Goal: Task Accomplishment & Management: Manage account settings

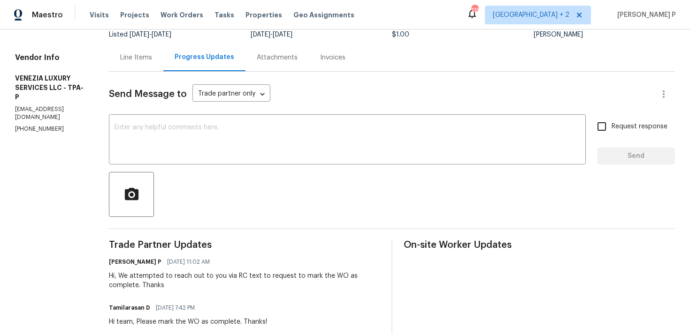
scroll to position [15, 0]
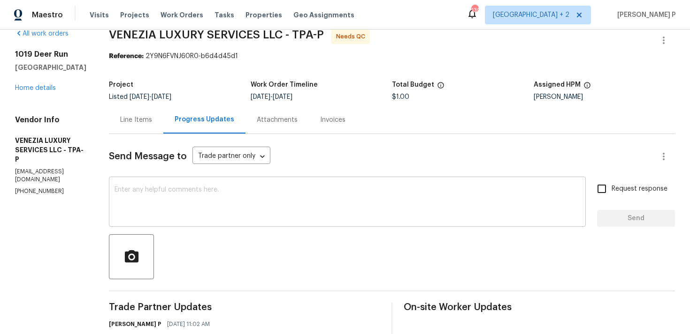
click at [210, 185] on div "x ​" at bounding box center [347, 203] width 477 height 48
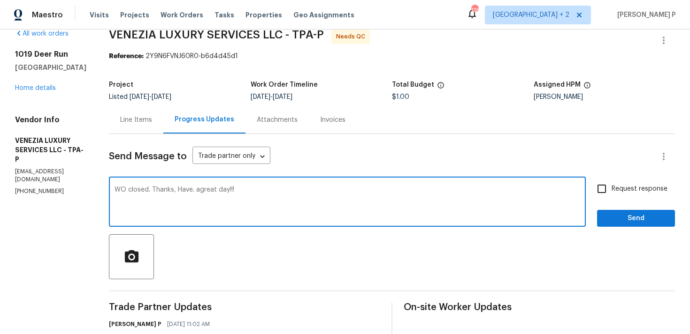
click at [220, 194] on textarea "WO closed. Thanks, Have. agreat day!!!" at bounding box center [346, 203] width 465 height 33
click at [220, 190] on textarea "WO closed. Thanks, Have. agreat day!!!" at bounding box center [346, 203] width 465 height 33
click at [221, 190] on textarea "WO closed. Thanks, Have agreat day!!!" at bounding box center [346, 203] width 465 height 33
type textarea "WO closed. Thanks, Have a great day!!!"
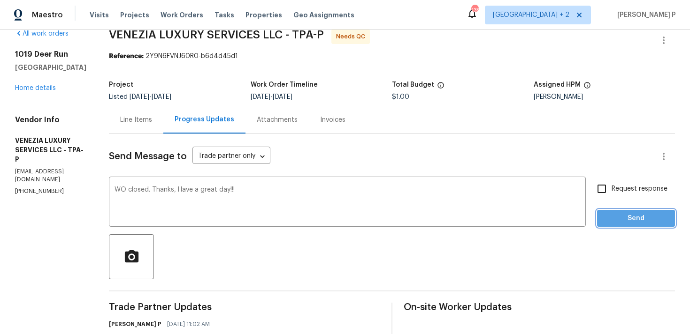
click at [628, 220] on span "Send" at bounding box center [635, 219] width 63 height 12
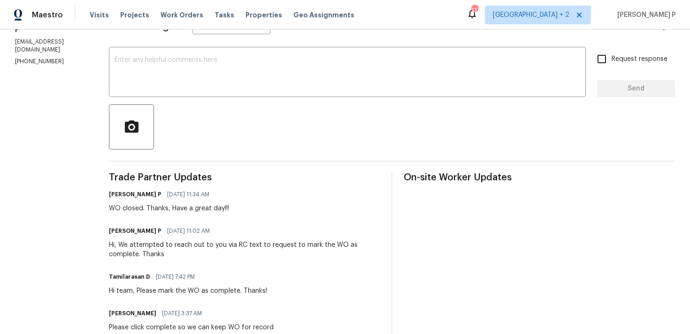
scroll to position [0, 0]
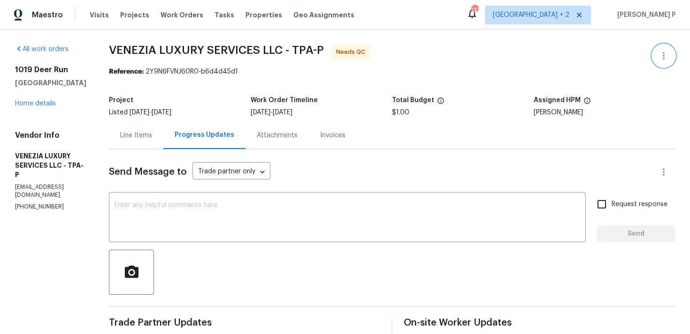
click at [668, 57] on icon "button" at bounding box center [663, 55] width 11 height 11
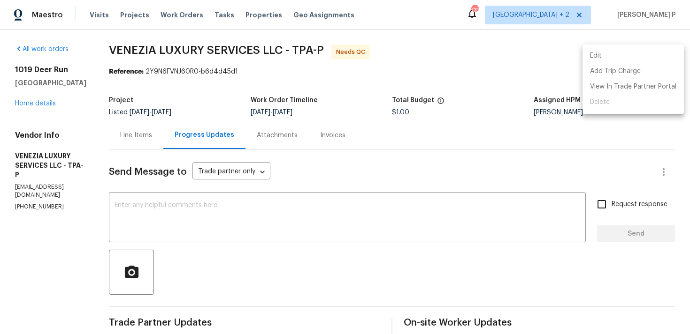
click at [625, 53] on li "Edit" at bounding box center [632, 55] width 101 height 15
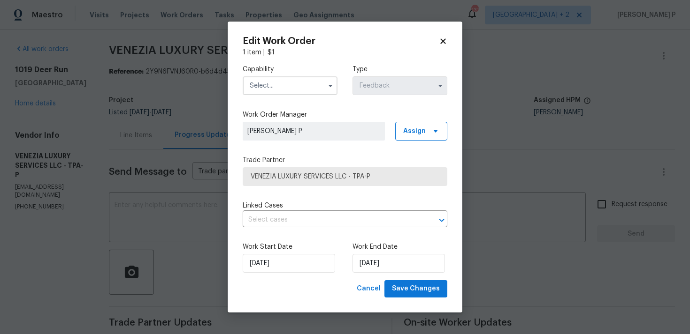
click at [295, 81] on input "text" at bounding box center [290, 85] width 95 height 19
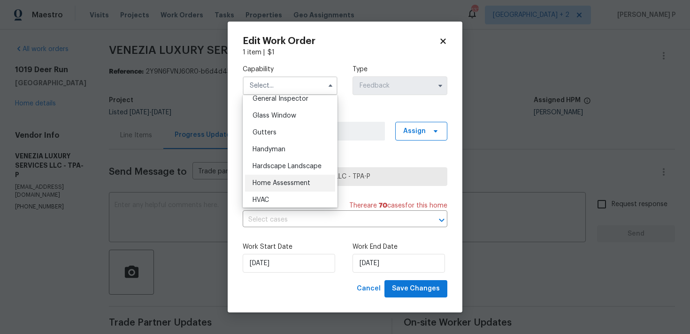
scroll to position [462, 0]
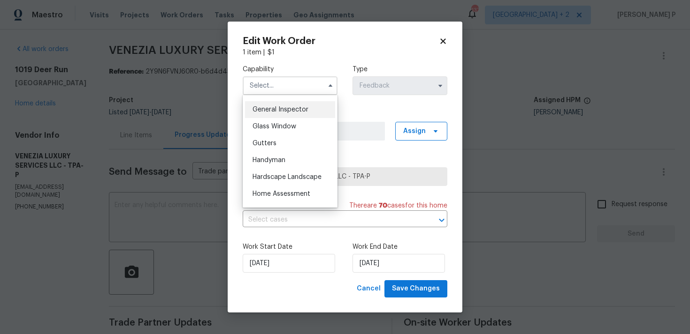
click at [285, 109] on span "General Inspector" at bounding box center [280, 109] width 56 height 7
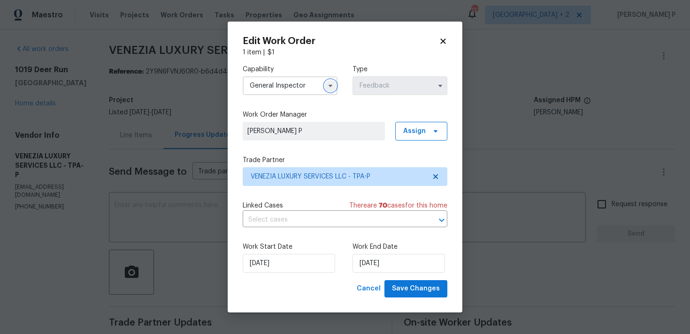
click at [327, 85] on icon "button" at bounding box center [331, 86] width 8 height 8
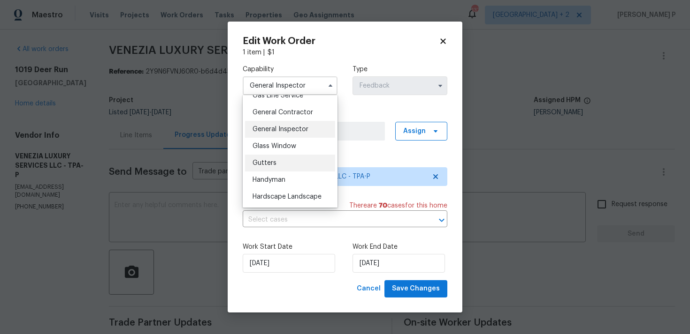
scroll to position [404, 0]
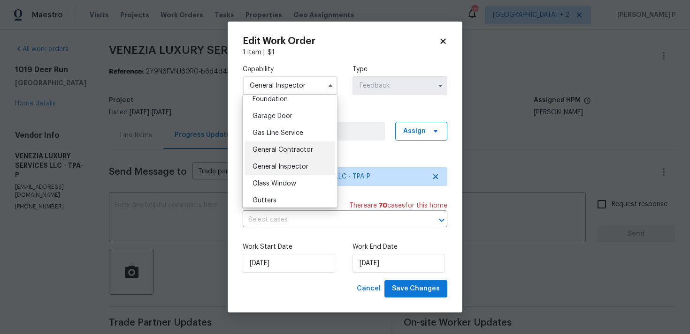
click at [289, 154] on div "General Contractor" at bounding box center [290, 150] width 90 height 17
type input "General Contractor"
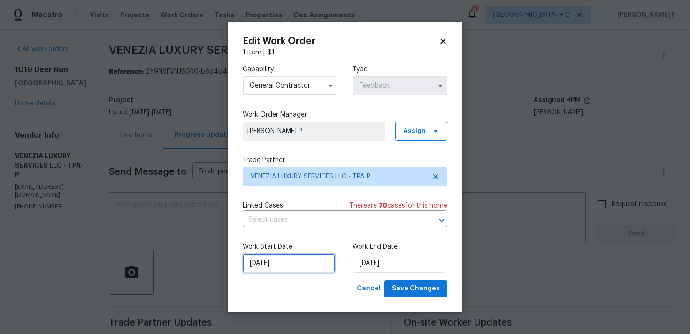
click at [308, 263] on input "03/09/2025" at bounding box center [289, 263] width 92 height 19
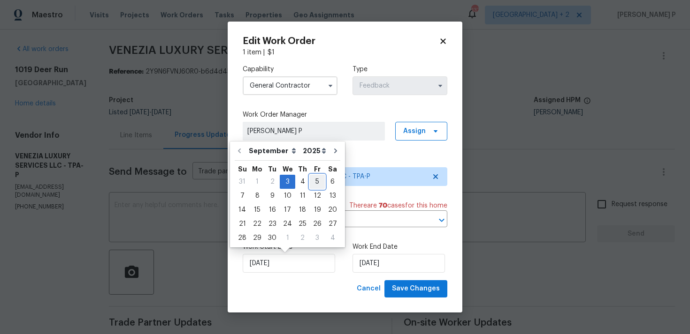
click at [314, 178] on div "5" at bounding box center [317, 181] width 15 height 13
type input "05/09/2025"
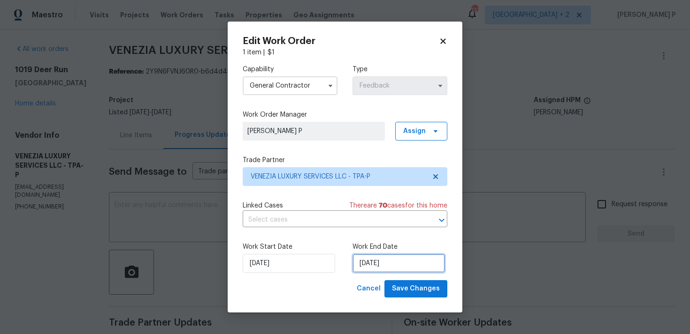
click at [371, 268] on input "05/09/2025" at bounding box center [398, 263] width 92 height 19
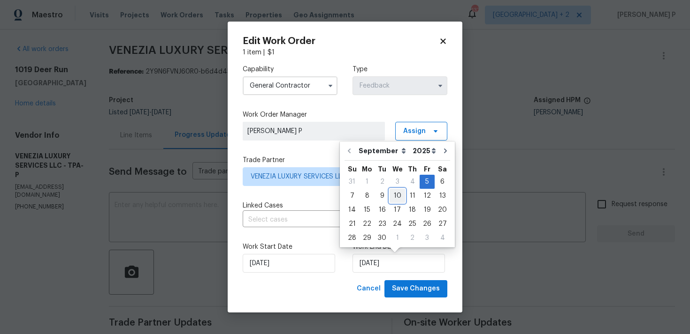
click at [395, 200] on div "10" at bounding box center [396, 196] width 15 height 13
type input "10/09/2025"
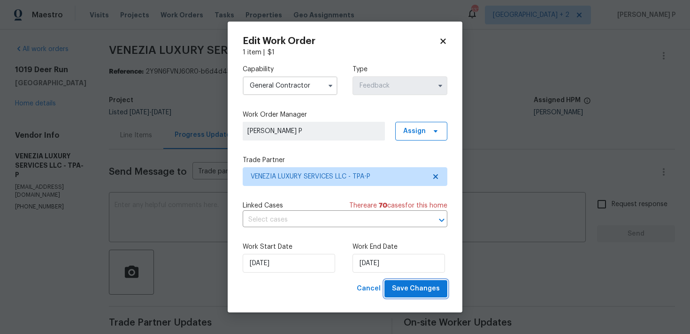
click at [427, 294] on span "Save Changes" at bounding box center [416, 289] width 48 height 12
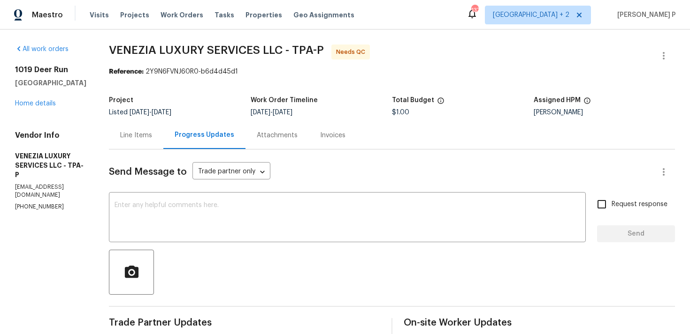
click at [278, 250] on div at bounding box center [392, 272] width 566 height 45
click at [161, 140] on div "Line Items" at bounding box center [136, 136] width 54 height 28
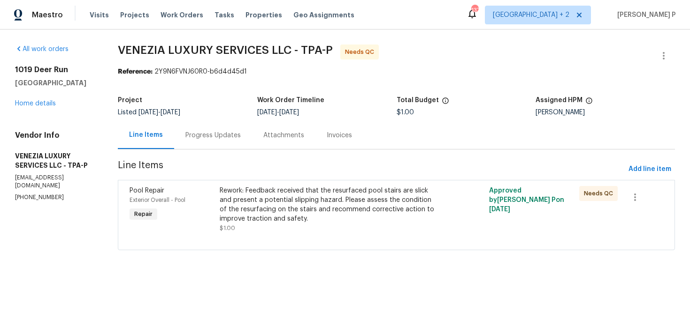
click at [341, 200] on div "Rework: Feedback received that the resurfaced pool stairs are slick and present…" at bounding box center [329, 205] width 219 height 38
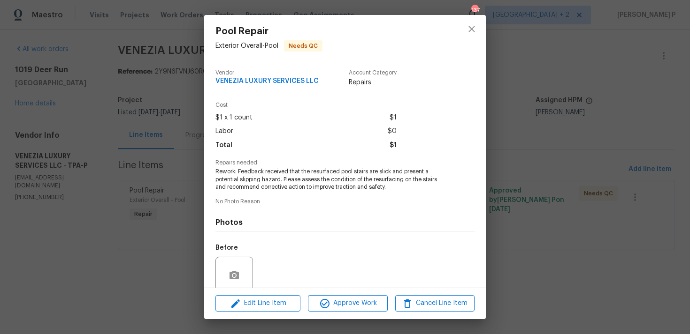
scroll to position [82, 0]
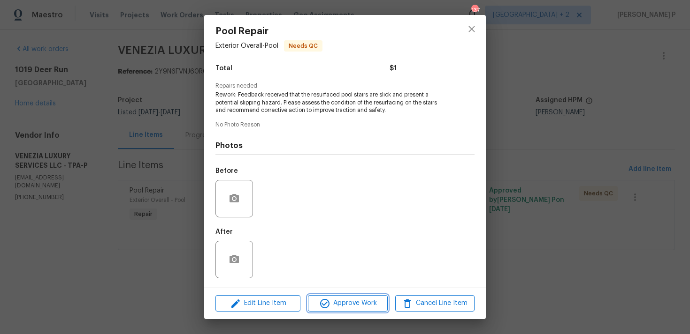
click at [360, 308] on span "Approve Work" at bounding box center [348, 304] width 74 height 12
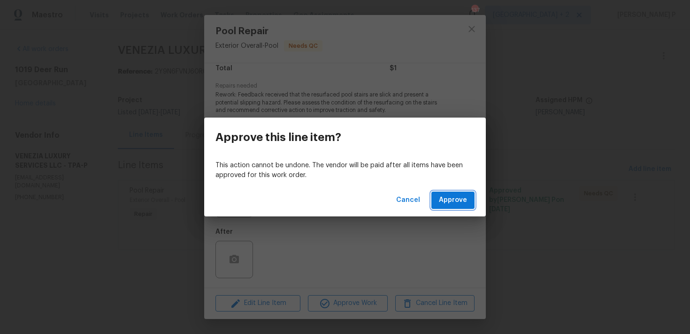
click at [447, 205] on span "Approve" at bounding box center [453, 201] width 28 height 12
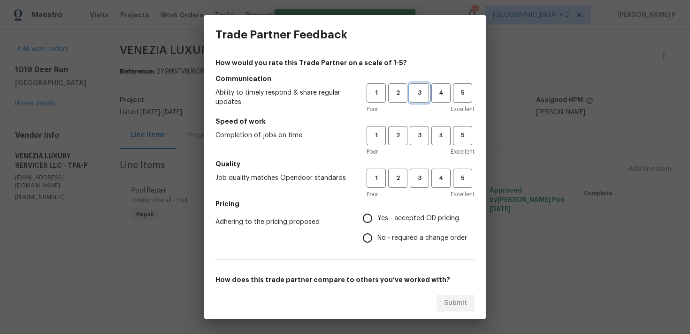
click at [420, 94] on span "3" at bounding box center [418, 93] width 17 height 11
click at [419, 135] on span "3" at bounding box center [418, 135] width 17 height 11
click at [419, 182] on span "3" at bounding box center [418, 178] width 17 height 11
click at [393, 216] on span "Yes - accepted OD pricing" at bounding box center [418, 219] width 82 height 10
click at [377, 216] on input "Yes - accepted OD pricing" at bounding box center [367, 219] width 20 height 20
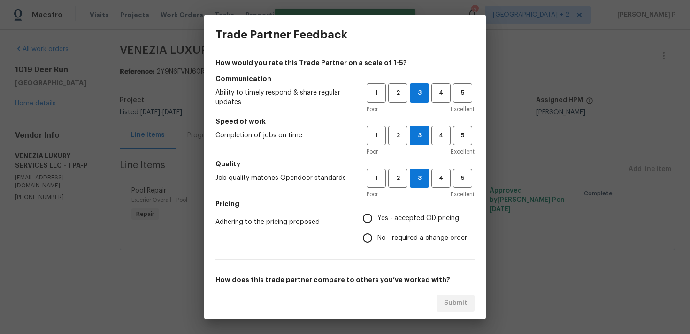
radio input "true"
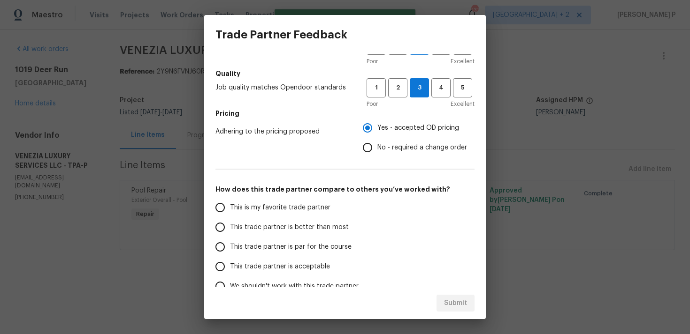
scroll to position [138, 0]
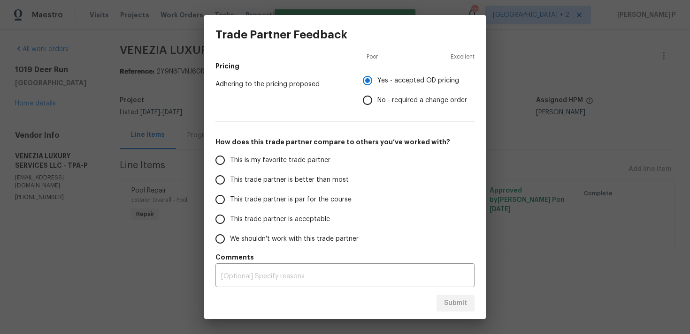
click at [273, 202] on span "This trade partner is par for the course" at bounding box center [291, 200] width 122 height 10
click at [230, 202] on input "This trade partner is par for the course" at bounding box center [220, 200] width 20 height 20
click at [465, 298] on span "Submit" at bounding box center [455, 304] width 23 height 12
radio input "true"
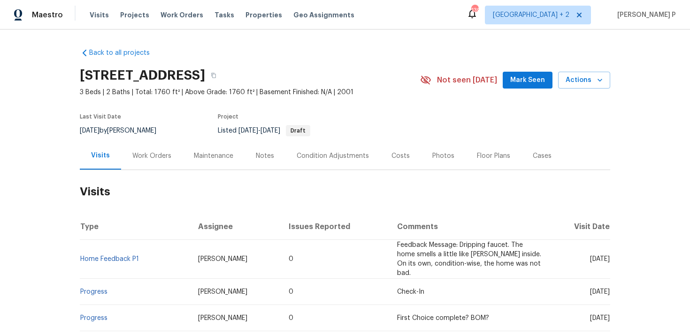
click at [144, 159] on div "Work Orders" at bounding box center [151, 156] width 39 height 9
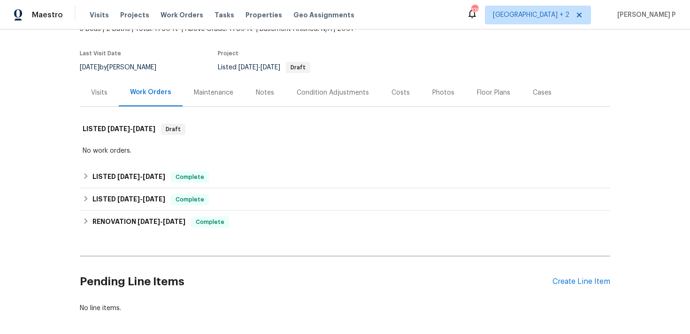
scroll to position [106, 0]
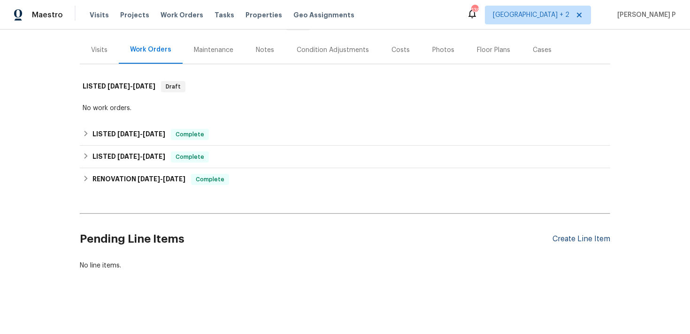
click at [590, 241] on div "Create Line Item" at bounding box center [581, 239] width 58 height 9
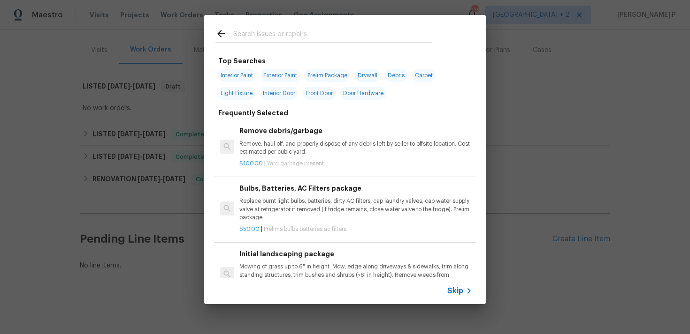
click at [472, 297] on div "Skip" at bounding box center [344, 291] width 281 height 26
click at [452, 291] on span "Skip" at bounding box center [455, 291] width 16 height 9
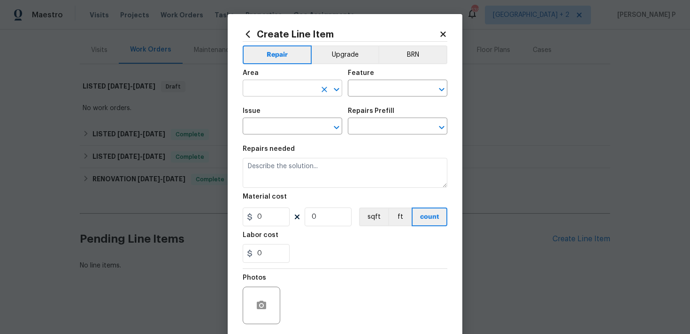
click at [273, 95] on input "text" at bounding box center [279, 89] width 73 height 15
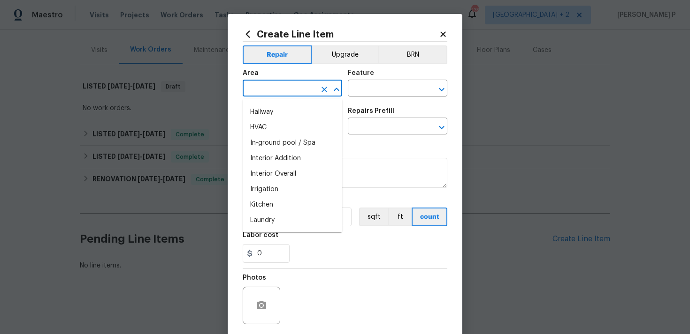
scroll to position [325, 0]
click at [271, 167] on li "Interior Overall" at bounding box center [292, 172] width 99 height 15
type input "Interior Overall"
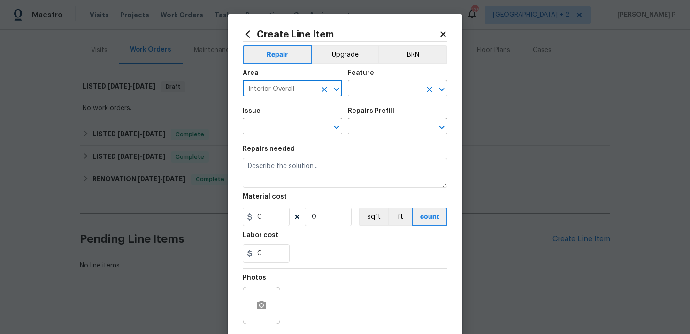
click at [375, 90] on input "text" at bounding box center [384, 89] width 73 height 15
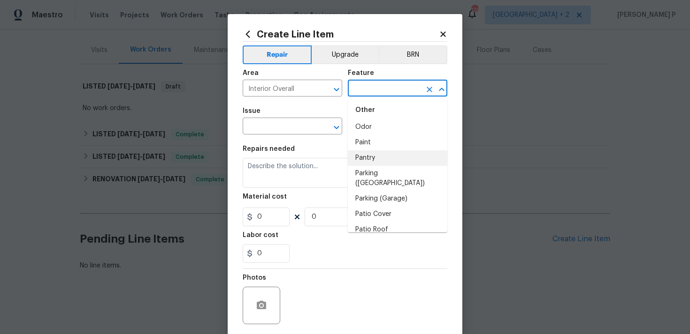
scroll to position [1638, 0]
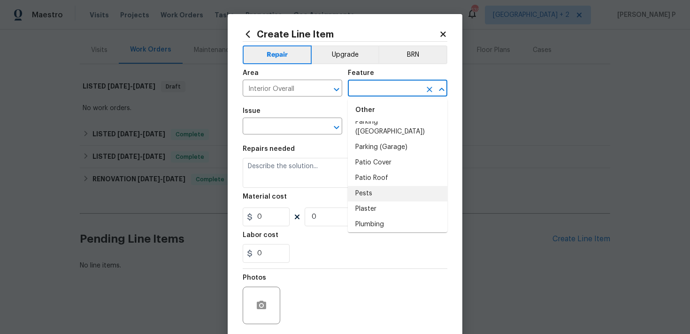
click at [365, 186] on li "Pests" at bounding box center [397, 193] width 99 height 15
type input "Pests"
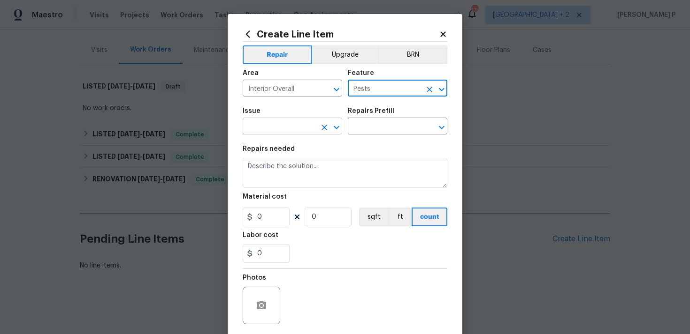
click at [337, 127] on icon "Open" at bounding box center [336, 127] width 5 height 3
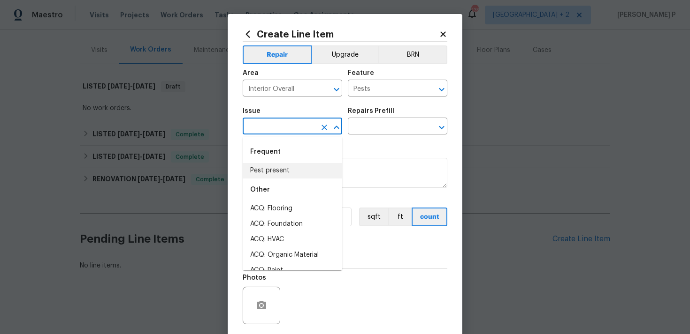
click at [292, 170] on li "Pest present" at bounding box center [292, 170] width 99 height 15
type input "Pest present"
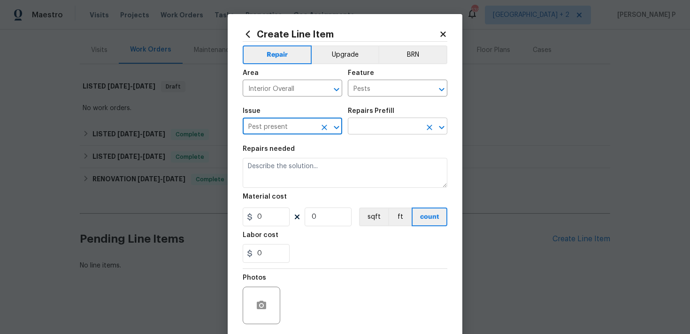
click at [372, 129] on input "text" at bounding box center [384, 127] width 73 height 15
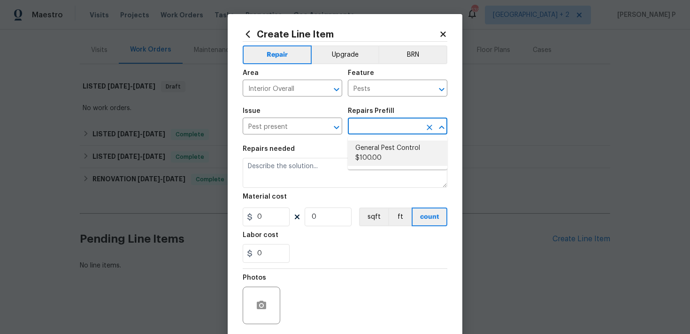
click at [385, 150] on li "General Pest Control $100.00" at bounding box center [397, 153] width 99 height 25
type input "General Pest Control $100.00"
type textarea "General pest treatment for active pest/insect infestation - non termite"
type input "100"
type input "1"
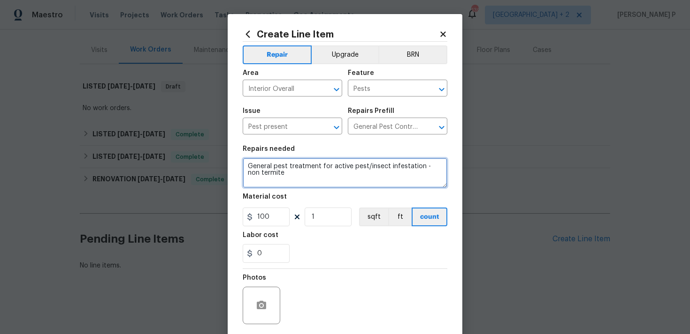
click at [269, 176] on textarea "General pest treatment for active pest/insect infestation - non termite" at bounding box center [345, 173] width 205 height 30
paste textarea "Received feedback that there is an active ant infestation in the upstairs loft.…"
type textarea "Received feedback that there is an active ant infestation in the upstairs loft.…"
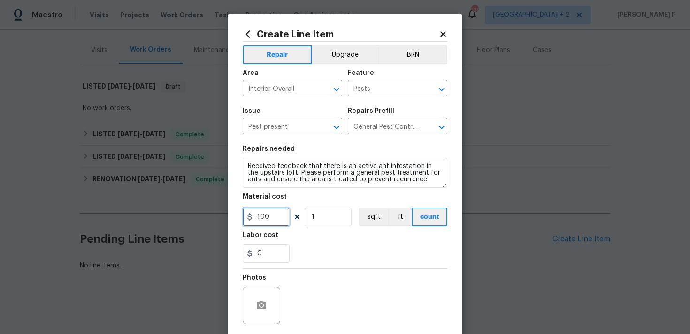
click at [273, 225] on input "100" at bounding box center [266, 217] width 47 height 19
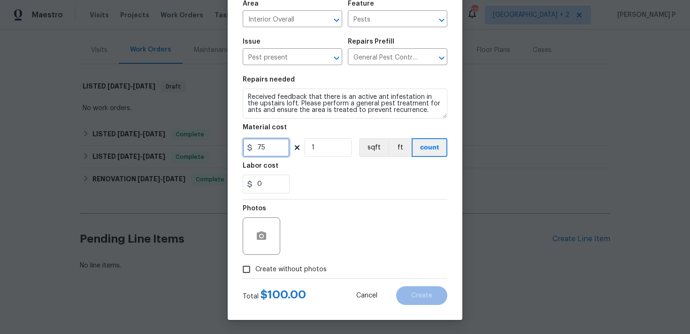
type input "75"
click at [243, 269] on input "Create without photos" at bounding box center [246, 270] width 18 height 18
checkbox input "true"
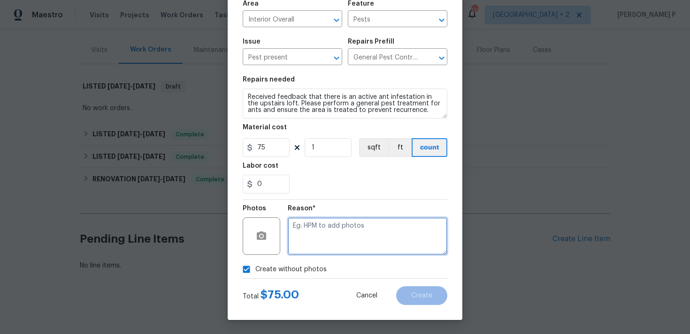
click at [329, 247] on textarea at bounding box center [367, 237] width 159 height 38
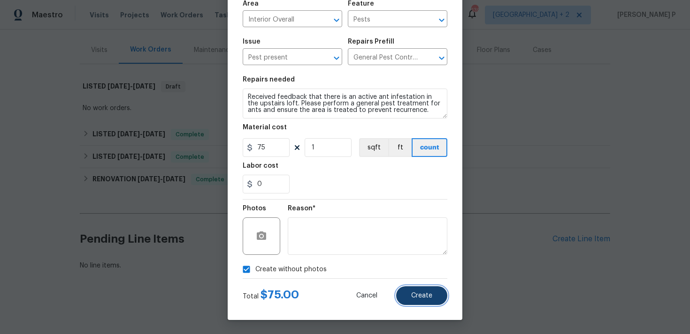
click at [424, 294] on span "Create" at bounding box center [421, 296] width 21 height 7
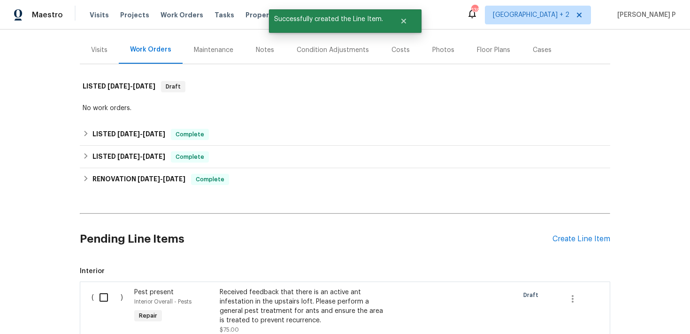
click at [103, 297] on input "checkbox" at bounding box center [107, 298] width 27 height 20
checkbox input "true"
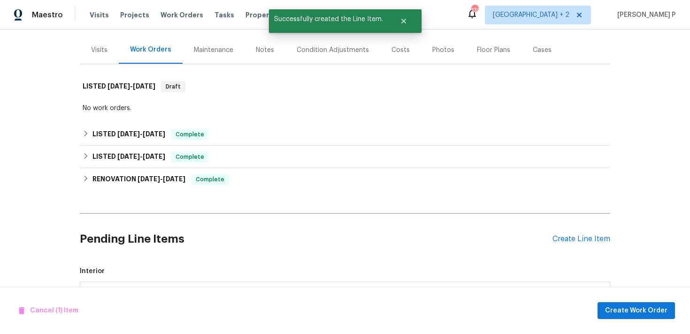
scroll to position [232, 0]
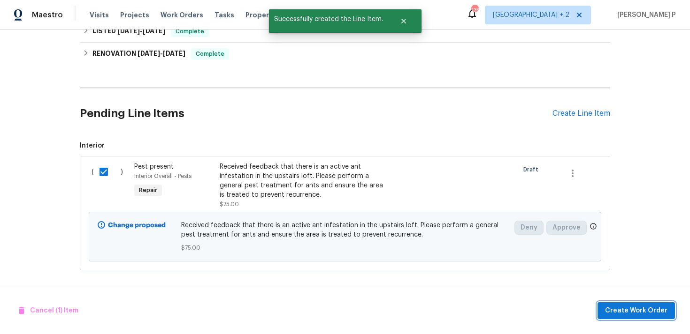
click at [618, 312] on span "Create Work Order" at bounding box center [636, 311] width 62 height 12
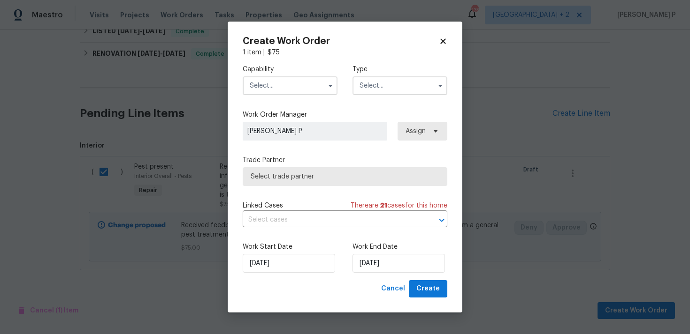
click at [397, 87] on input "text" at bounding box center [399, 85] width 95 height 19
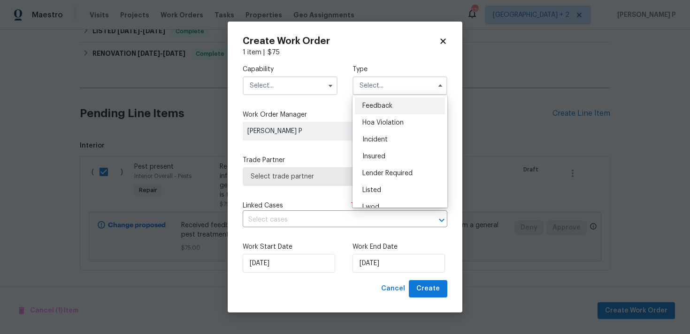
click at [381, 104] on span "Feedback" at bounding box center [377, 106] width 30 height 7
type input "Feedback"
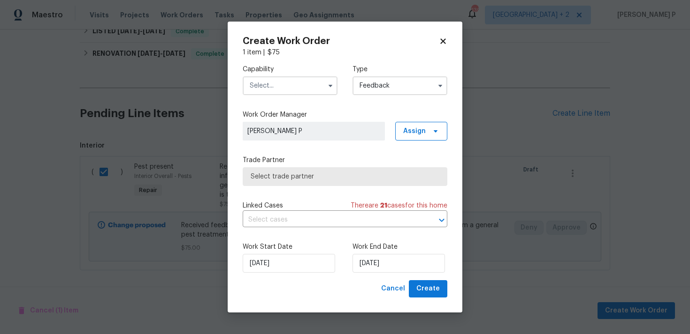
click at [304, 77] on input "text" at bounding box center [290, 85] width 95 height 19
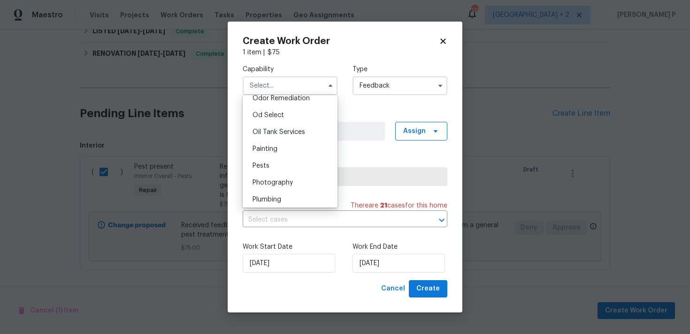
scroll to position [767, 0]
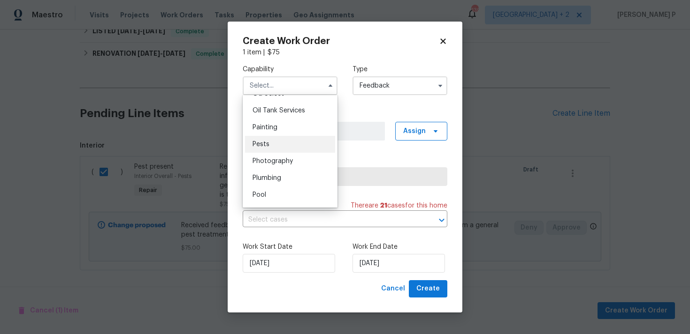
click at [272, 143] on div "Pests" at bounding box center [290, 144] width 90 height 17
type input "Pests"
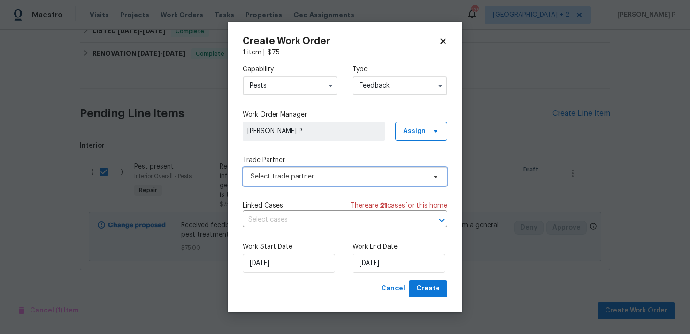
click at [297, 186] on span "Select trade partner" at bounding box center [345, 176] width 205 height 19
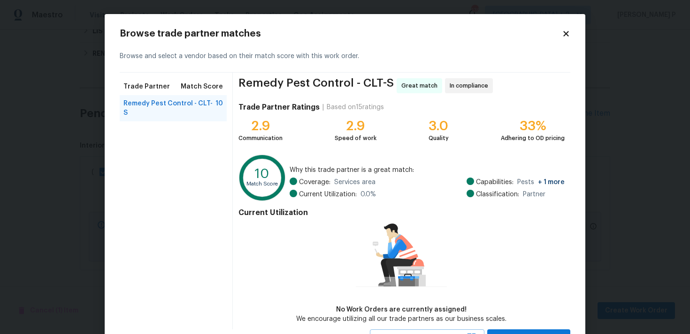
scroll to position [41, 0]
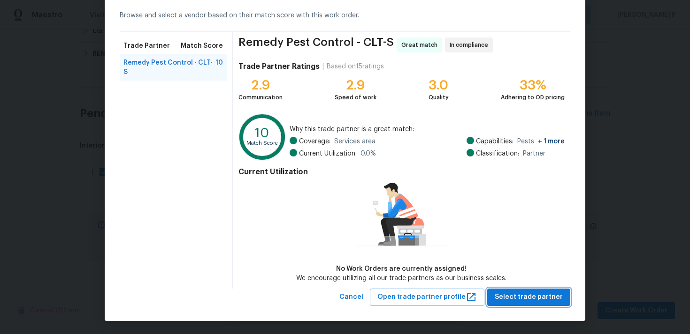
click at [519, 298] on span "Select trade partner" at bounding box center [528, 298] width 68 height 12
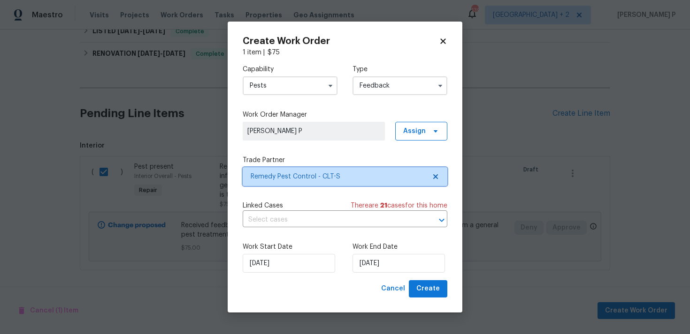
scroll to position [0, 0]
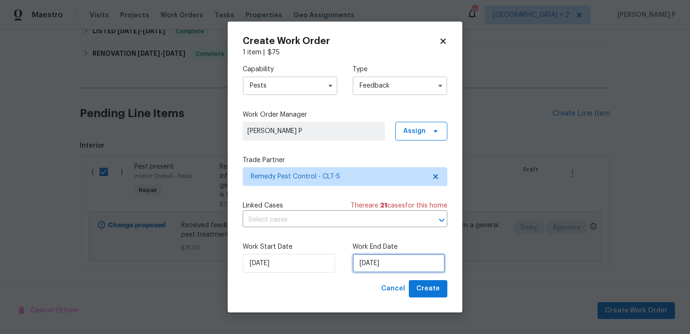
click at [407, 269] on input "10/09/2025" at bounding box center [398, 263] width 92 height 19
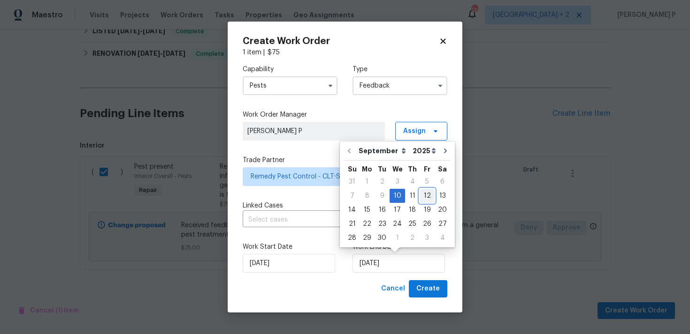
click at [423, 195] on div "12" at bounding box center [426, 196] width 15 height 13
type input "12/09/2025"
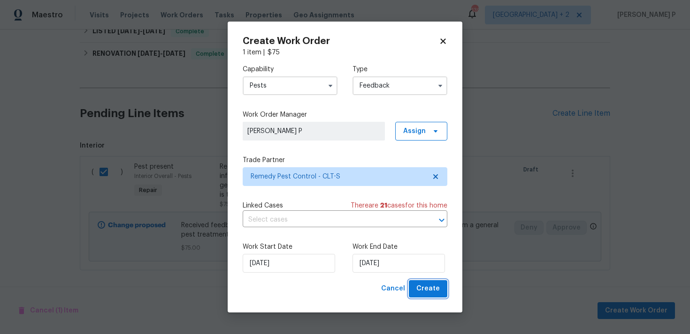
click at [433, 286] on span "Create" at bounding box center [427, 289] width 23 height 12
checkbox input "false"
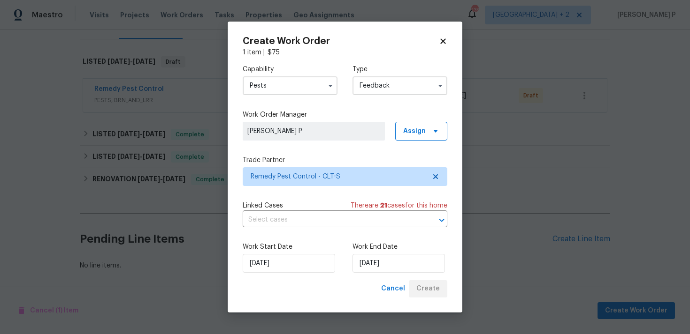
scroll to position [131, 0]
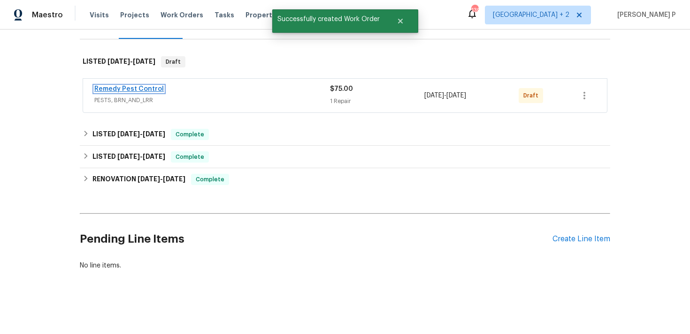
click at [124, 91] on link "Remedy Pest Control" at bounding box center [128, 89] width 69 height 7
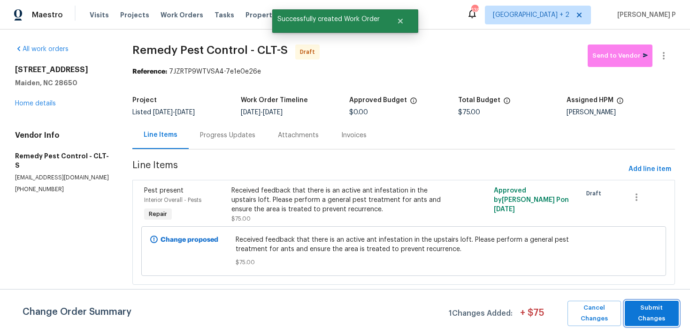
click at [656, 304] on span "Submit Changes" at bounding box center [651, 314] width 45 height 22
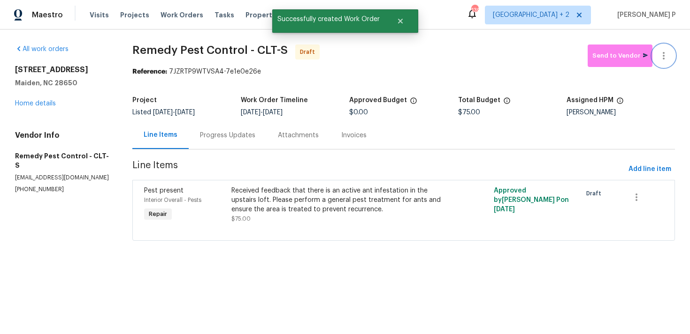
click at [665, 58] on icon "button" at bounding box center [663, 55] width 11 height 11
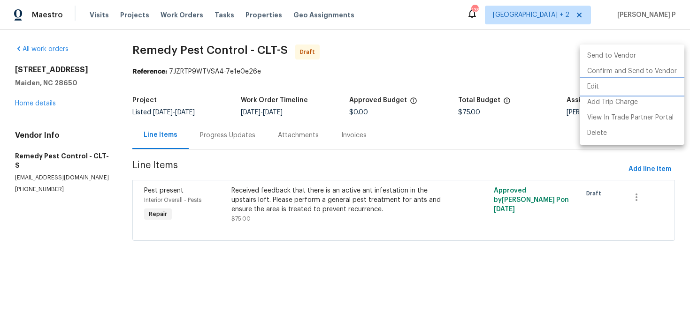
click at [605, 86] on li "Edit" at bounding box center [631, 86] width 105 height 15
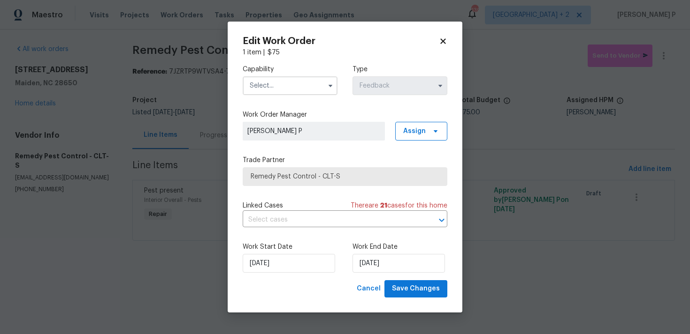
click at [309, 84] on input "text" at bounding box center [290, 85] width 95 height 19
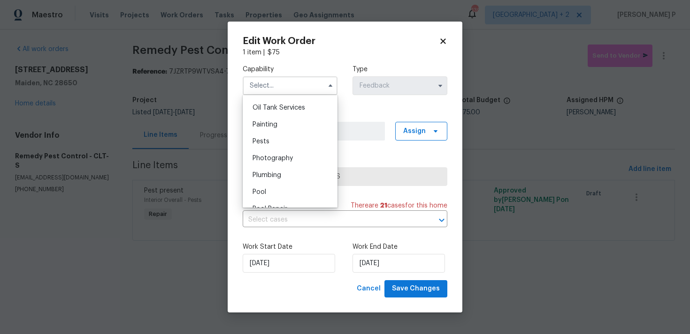
scroll to position [775, 0]
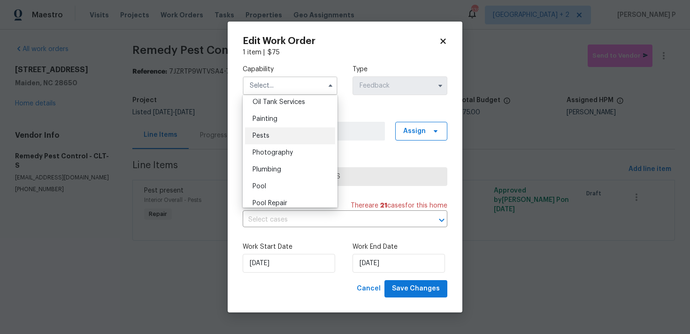
click at [275, 131] on div "Pests" at bounding box center [290, 136] width 90 height 17
type input "Pests"
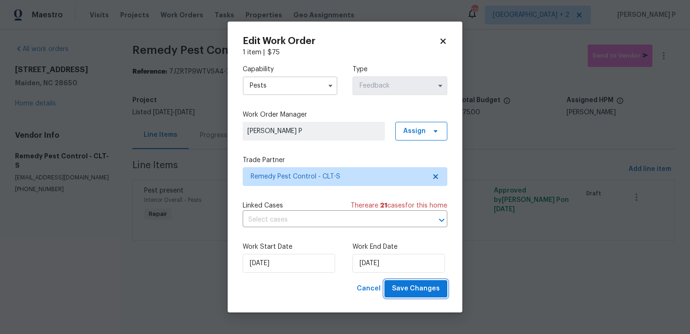
click at [413, 290] on span "Save Changes" at bounding box center [416, 289] width 48 height 12
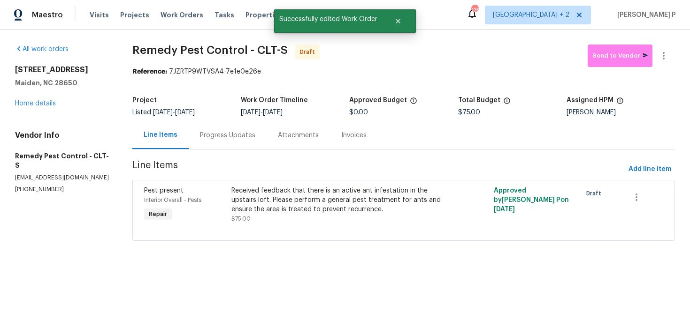
click at [224, 131] on div "Progress Updates" at bounding box center [227, 135] width 55 height 9
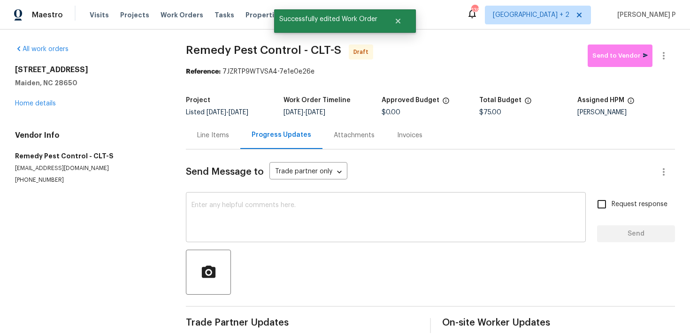
click at [240, 202] on div "x ​" at bounding box center [386, 219] width 400 height 48
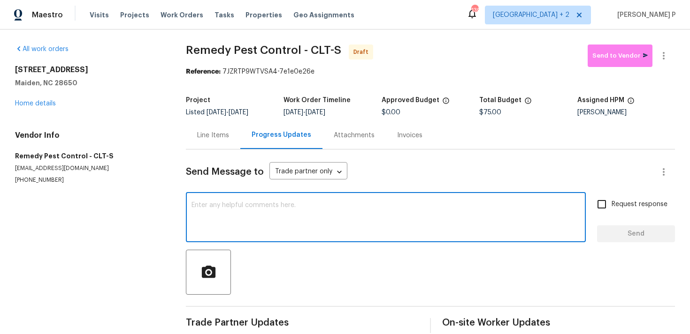
paste textarea "Hi, this is Ramyasri with Opendoor. I’m confirming you received the WO for the …"
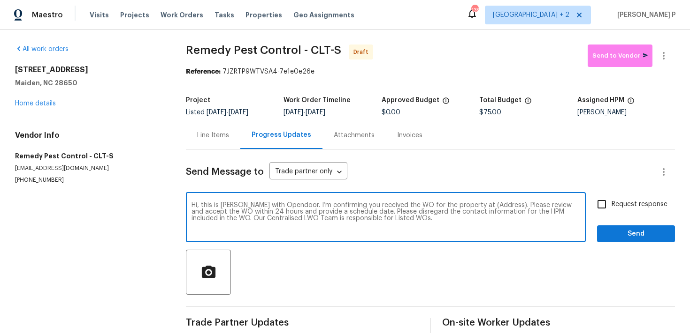
drag, startPoint x: 470, startPoint y: 205, endPoint x: 499, endPoint y: 204, distance: 29.1
click at [499, 204] on textarea "Hi, this is Ramyasri with Opendoor. I’m confirming you received the WO for the …" at bounding box center [385, 218] width 388 height 33
paste textarea "4550 Briarcreek Rd, Maiden, NC 28650"
type textarea "Hi, this is Ramyasri with Opendoor. I’m confirming you received the WO for the …"
click at [588, 211] on div "Hi, this is Ramyasri with Opendoor. I’m confirming you received the WO for the …" at bounding box center [430, 219] width 489 height 48
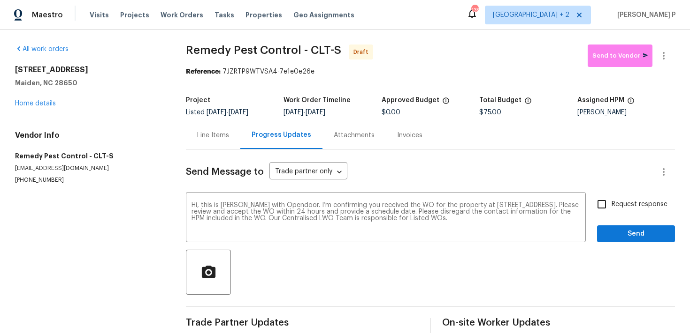
click at [602, 208] on input "Request response" at bounding box center [602, 205] width 20 height 20
checkbox input "true"
click at [623, 234] on span "Send" at bounding box center [635, 234] width 63 height 12
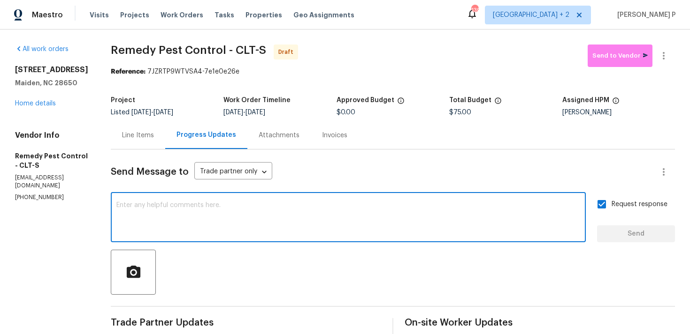
click at [242, 222] on textarea at bounding box center [347, 218] width 463 height 33
paste textarea "Attention All Work Orders must include before-photos (both close-up and wide-an…"
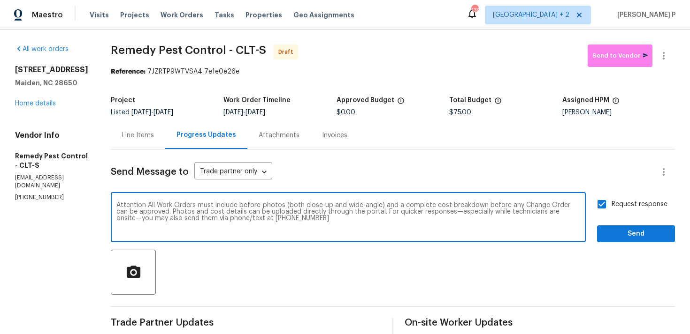
type textarea "Attention All Work Orders must include before-photos (both close-up and wide-an…"
click at [637, 227] on button "Send" at bounding box center [636, 234] width 78 height 17
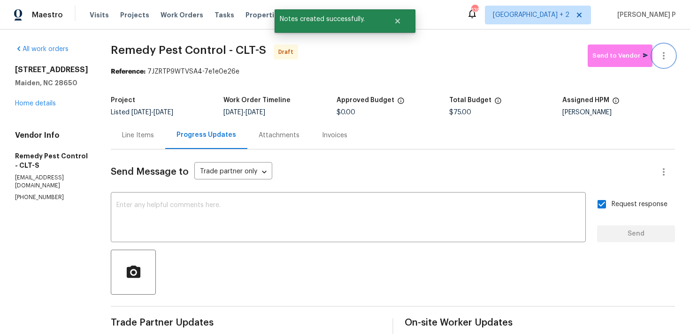
click at [663, 49] on button "button" at bounding box center [663, 56] width 23 height 23
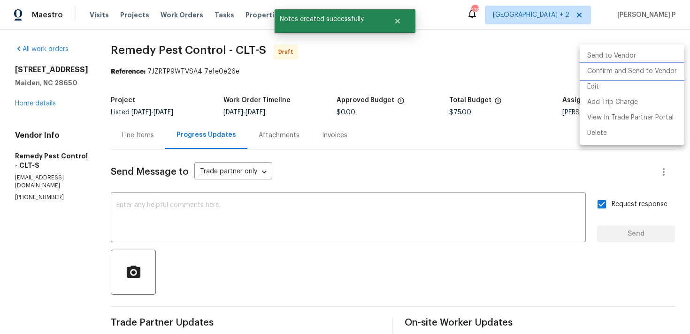
click at [653, 72] on li "Confirm and Send to Vendor" at bounding box center [631, 71] width 105 height 15
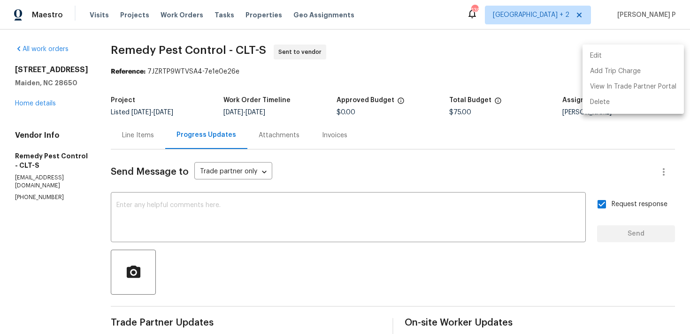
click at [122, 44] on div at bounding box center [345, 167] width 690 height 334
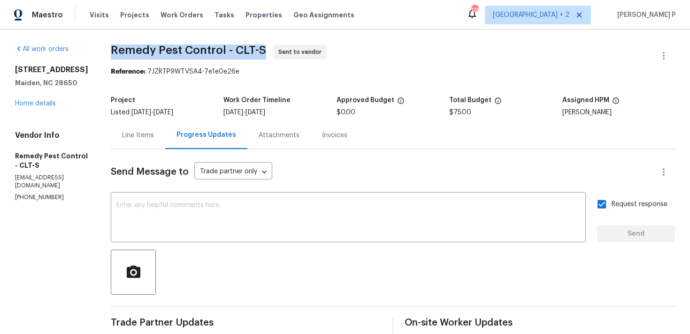
drag, startPoint x: 105, startPoint y: 52, endPoint x: 262, endPoint y: 52, distance: 156.7
click at [262, 52] on div "All work orders 4550 Briarcreek Rd Maiden, NC 28650 Home details Vendor Info Re…" at bounding box center [345, 259] width 690 height 458
copy span "Remedy Pest Control - CLT-S"
click at [144, 76] on div "Reference: 7JZRTP9WTVSA4-7e1e0e26e" at bounding box center [393, 71] width 564 height 9
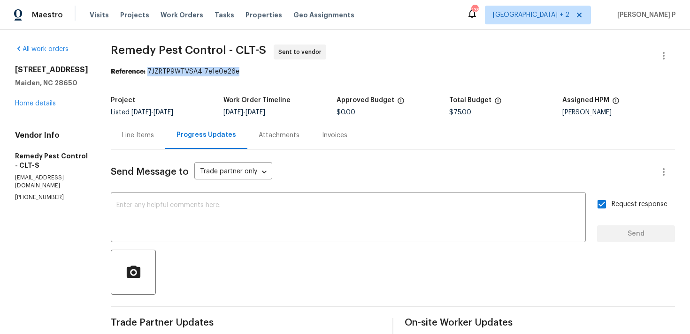
drag, startPoint x: 145, startPoint y: 70, endPoint x: 258, endPoint y: 70, distance: 113.1
click at [258, 70] on div "Reference: 7JZRTP9WTVSA4-7e1e0e26e" at bounding box center [393, 71] width 564 height 9
copy div "7JZRTP9WTVSA4-7e1e0e26e"
click at [114, 63] on span "Remedy Pest Control - CLT-S Sent to vendor" at bounding box center [381, 56] width 541 height 23
click at [129, 142] on div "Line Items" at bounding box center [138, 136] width 54 height 28
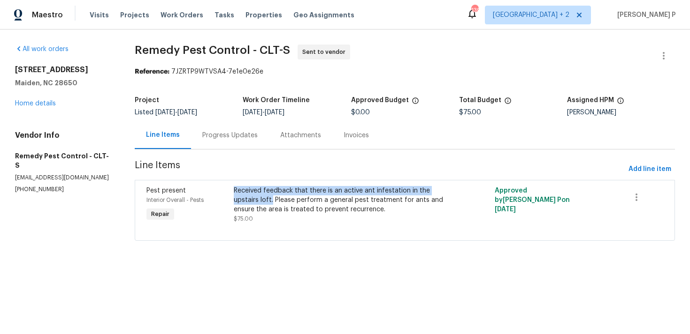
copy div "Received feedback that there is an active ant infestation in the upstairs loft."
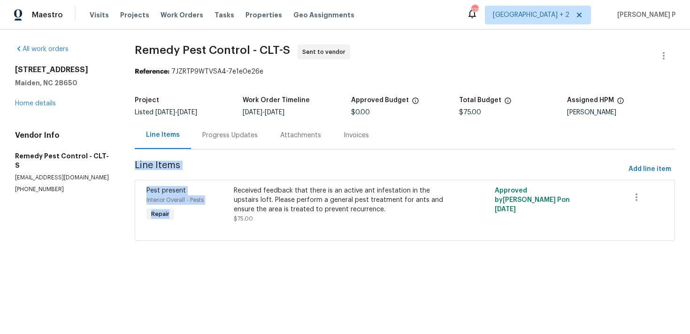
drag, startPoint x: 236, startPoint y: 193, endPoint x: 280, endPoint y: 155, distance: 57.5
click at [280, 155] on section "Remedy Pest Control - CLT-S Sent to vendor Reference: 7JZRTP9WTVSA4-7e1e0e26e P…" at bounding box center [405, 149] width 540 height 208
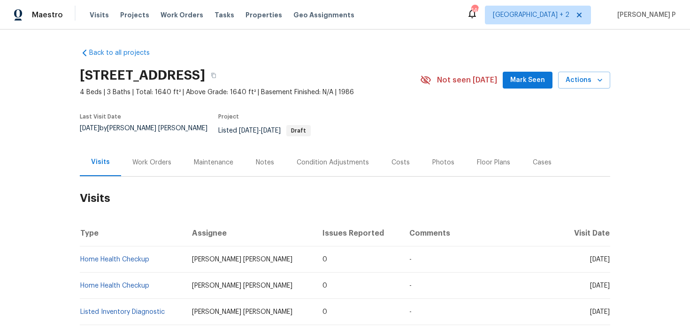
click at [137, 158] on div "Work Orders" at bounding box center [151, 162] width 39 height 9
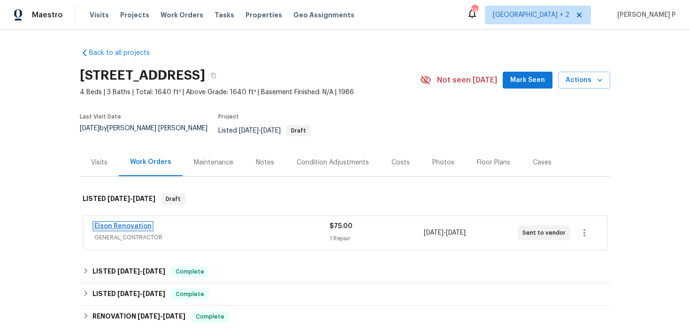
click at [134, 223] on link "Elson Renovation" at bounding box center [122, 226] width 57 height 7
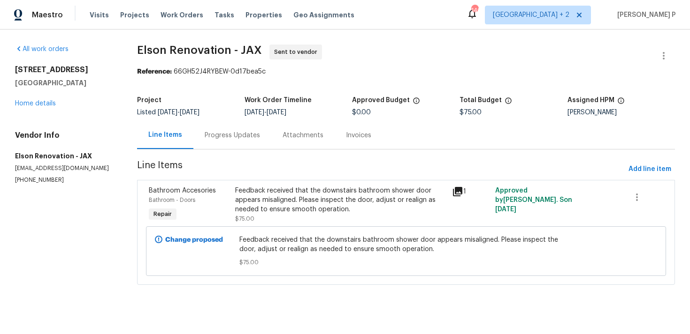
click at [216, 142] on div "Progress Updates" at bounding box center [232, 136] width 78 height 28
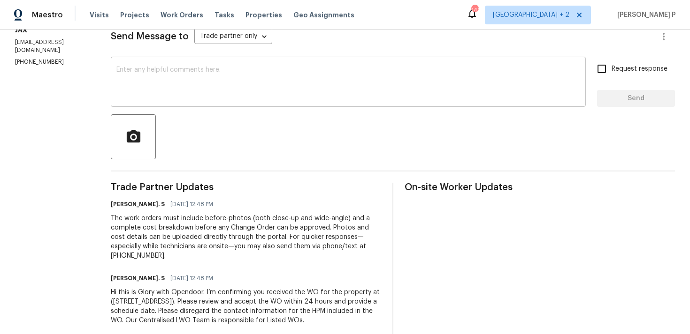
scroll to position [144, 0]
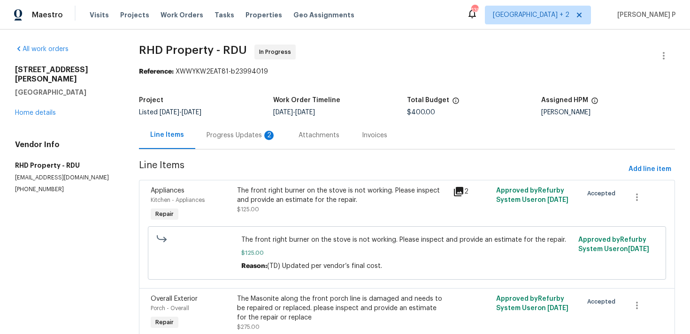
click at [40, 332] on section "All work orders [STREET_ADDRESS][PERSON_NAME] Home details Vendor Info RHD Prop…" at bounding box center [65, 231] width 101 height 373
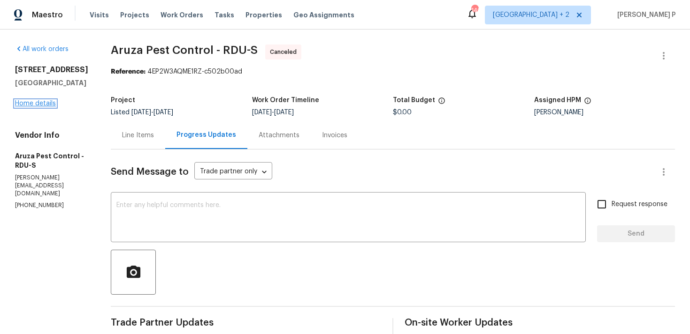
click at [41, 106] on link "Home details" at bounding box center [35, 103] width 41 height 7
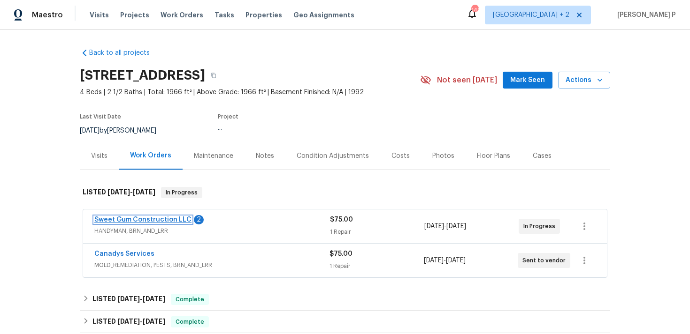
click at [136, 219] on link "Sweet Gum Construction LLC" at bounding box center [142, 220] width 97 height 7
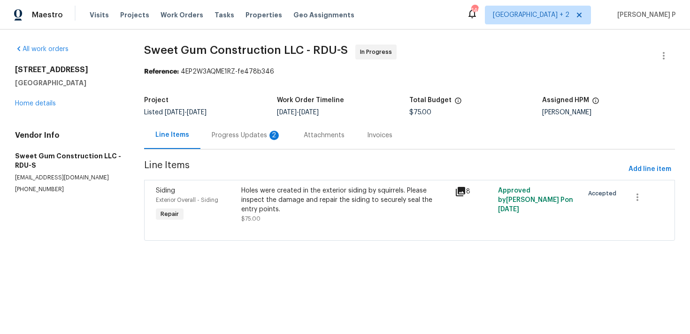
click at [246, 134] on div "Progress Updates 2" at bounding box center [246, 135] width 69 height 9
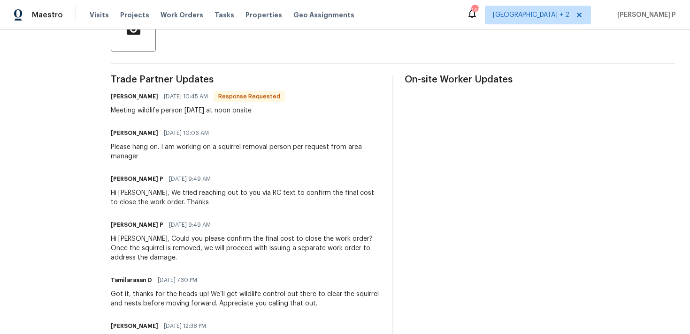
scroll to position [244, 0]
click at [203, 240] on div "Hi [PERSON_NAME], Could you please confirm the final cost to close the work ord…" at bounding box center [246, 248] width 270 height 28
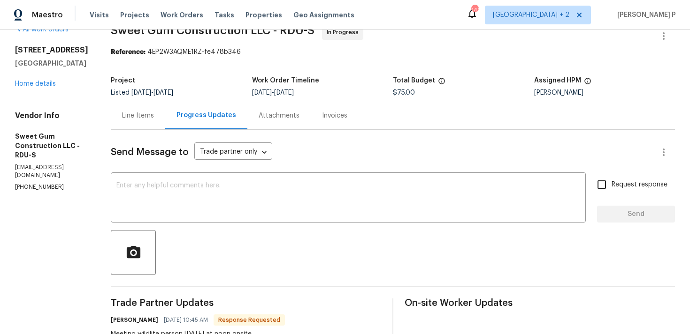
scroll to position [2, 0]
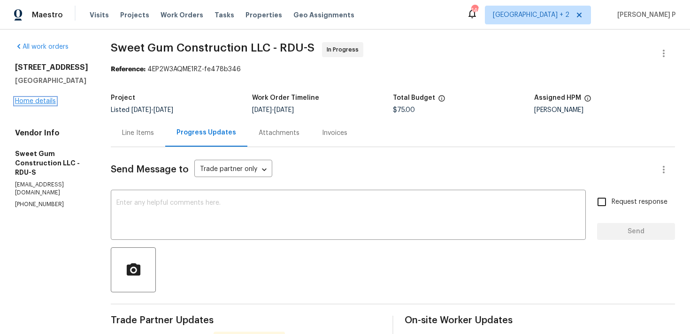
click at [45, 99] on link "Home details" at bounding box center [35, 101] width 41 height 7
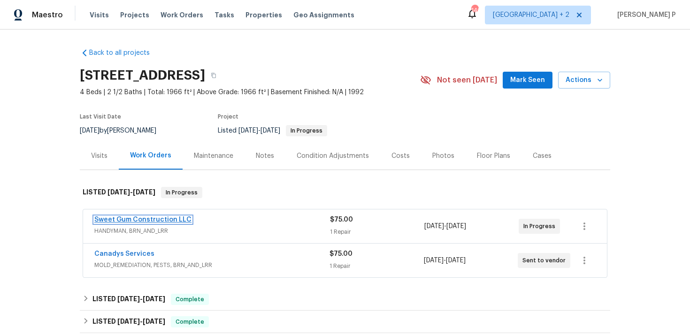
click at [136, 217] on link "Sweet Gum Construction LLC" at bounding box center [142, 220] width 97 height 7
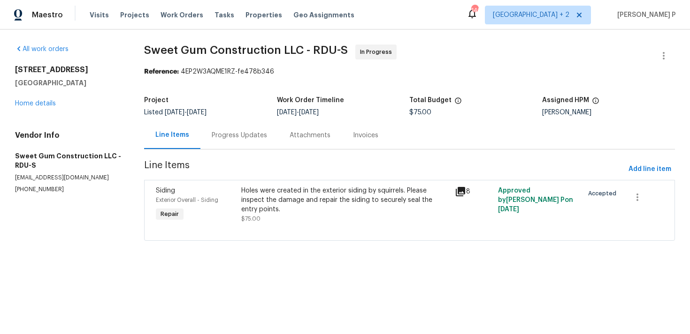
click at [250, 135] on div "Progress Updates" at bounding box center [239, 135] width 55 height 9
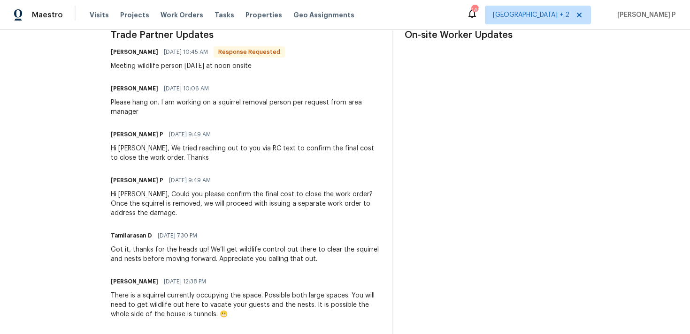
scroll to position [362, 0]
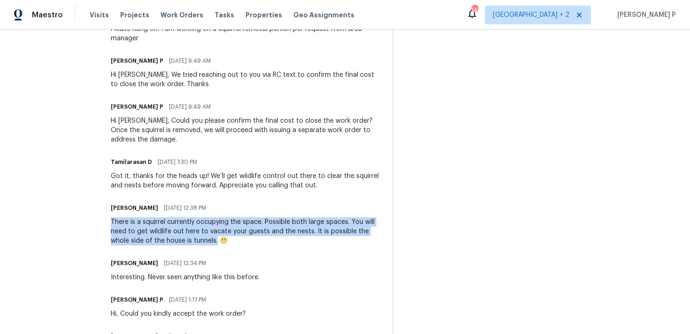
drag, startPoint x: 130, startPoint y: 221, endPoint x: 250, endPoint y: 241, distance: 121.3
click at [250, 241] on div "All work orders [STREET_ADDRESS] Home details Vendor Info Sweet Gum Constructio…" at bounding box center [345, 76] width 690 height 816
click at [183, 233] on div "There is a squirrel currently occupying the space. Possible both large spaces. …" at bounding box center [246, 232] width 270 height 28
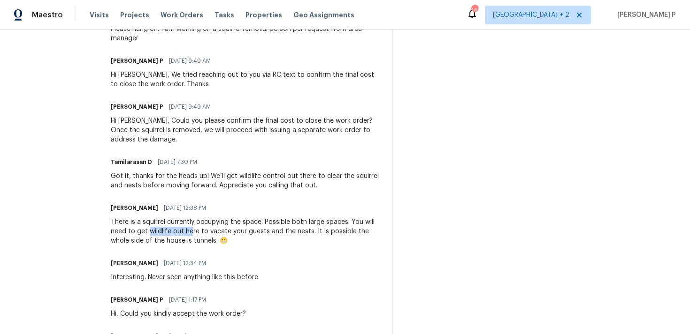
drag, startPoint x: 181, startPoint y: 231, endPoint x: 224, endPoint y: 230, distance: 43.2
click at [224, 230] on div "There is a squirrel currently occupying the space. Possible both large spaces. …" at bounding box center [246, 232] width 270 height 28
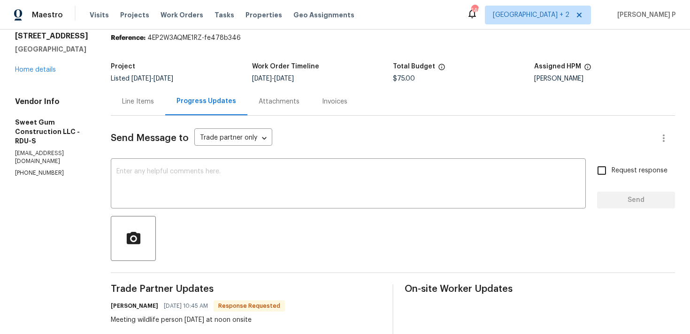
scroll to position [25, 0]
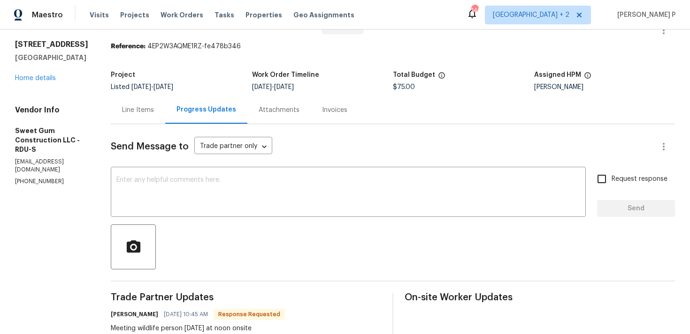
click at [155, 105] on div "Line Items" at bounding box center [138, 110] width 54 height 28
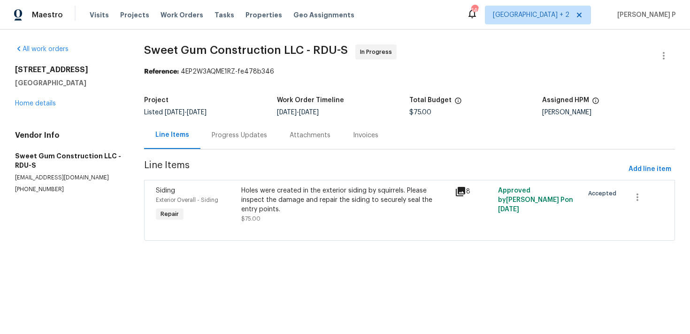
click at [266, 149] on div "Progress Updates" at bounding box center [239, 136] width 78 height 28
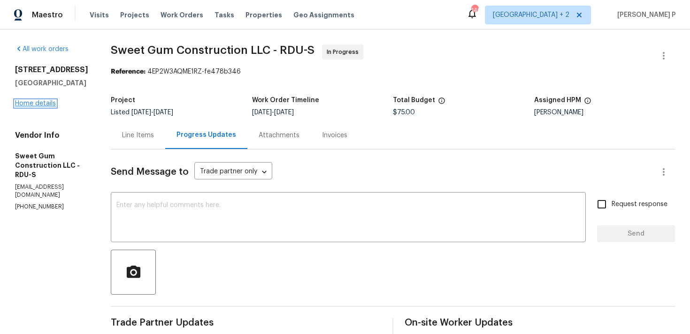
click at [46, 104] on link "Home details" at bounding box center [35, 103] width 41 height 7
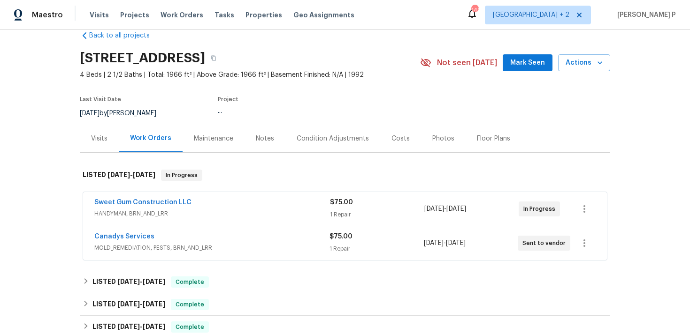
scroll to position [22, 0]
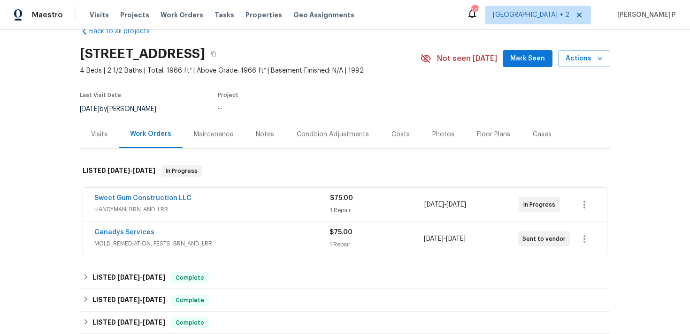
click at [211, 235] on div "Canadys Services" at bounding box center [211, 233] width 235 height 11
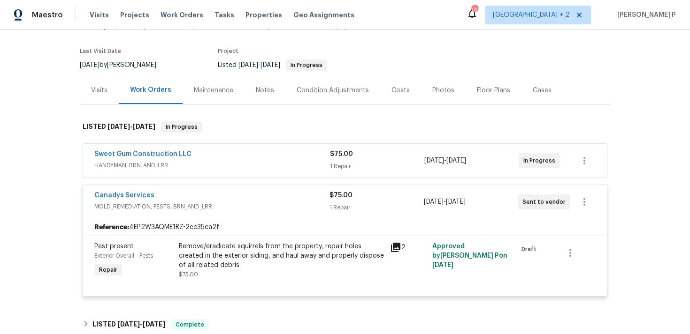
scroll to position [70, 0]
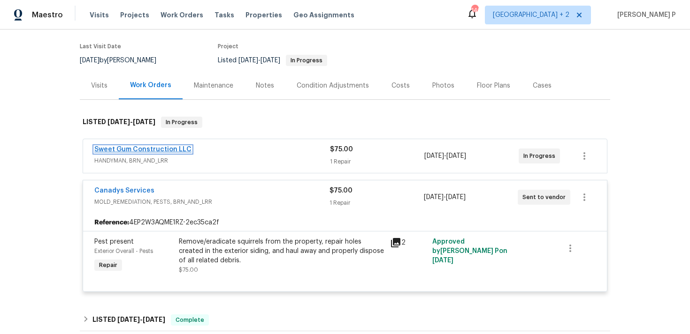
click at [118, 150] on link "Sweet Gum Construction LLC" at bounding box center [142, 149] width 97 height 7
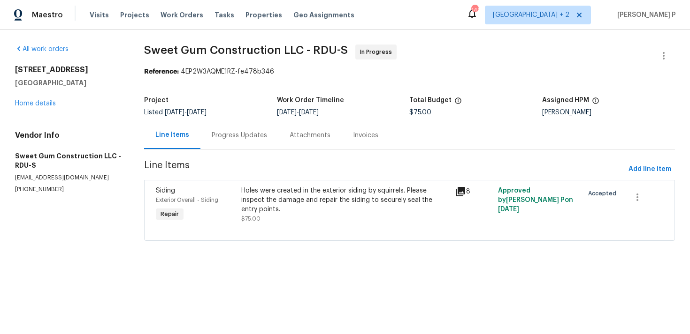
click at [235, 131] on div "Progress Updates" at bounding box center [239, 135] width 55 height 9
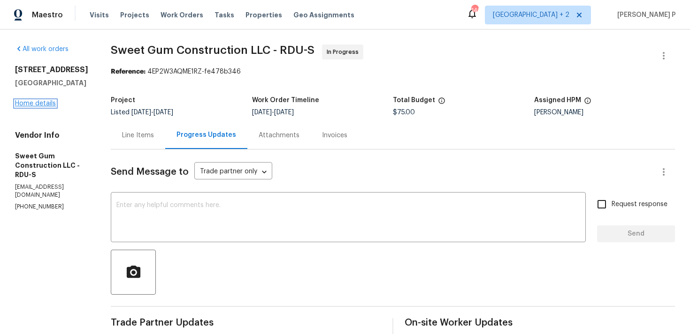
click at [33, 105] on link "Home details" at bounding box center [35, 103] width 41 height 7
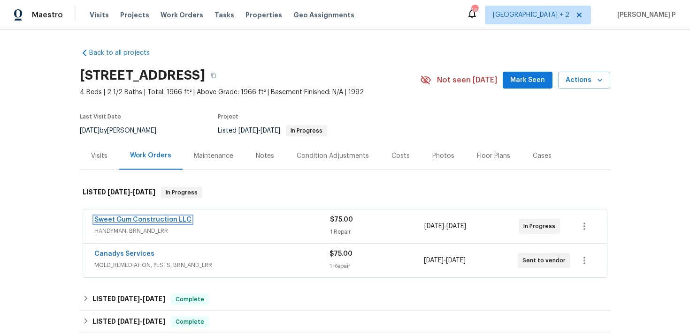
click at [152, 220] on link "Sweet Gum Construction LLC" at bounding box center [142, 220] width 97 height 7
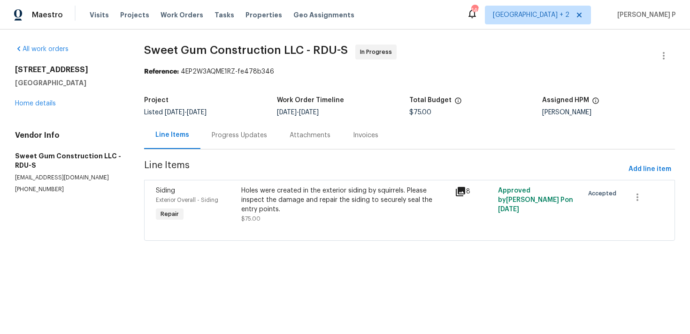
click at [244, 139] on div "Progress Updates" at bounding box center [239, 135] width 55 height 9
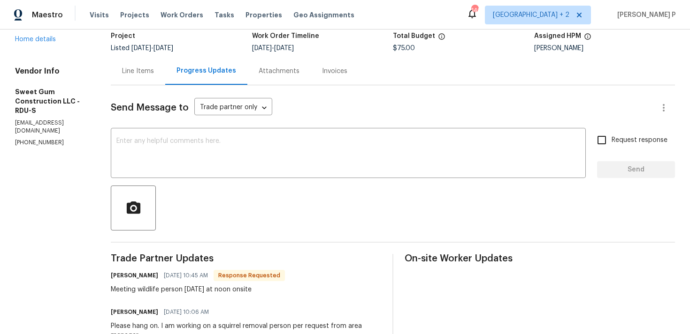
scroll to position [46, 0]
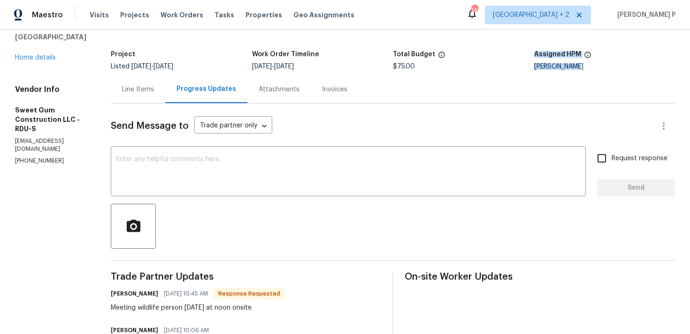
drag, startPoint x: 582, startPoint y: 69, endPoint x: 532, endPoint y: 69, distance: 50.7
click at [532, 69] on div "Project Listed [DATE] - [DATE] Work Order Timeline [DATE] - [DATE] Total Budget…" at bounding box center [393, 61] width 564 height 30
click at [495, 81] on div "Line Items Progress Updates Attachments Invoices" at bounding box center [393, 90] width 564 height 28
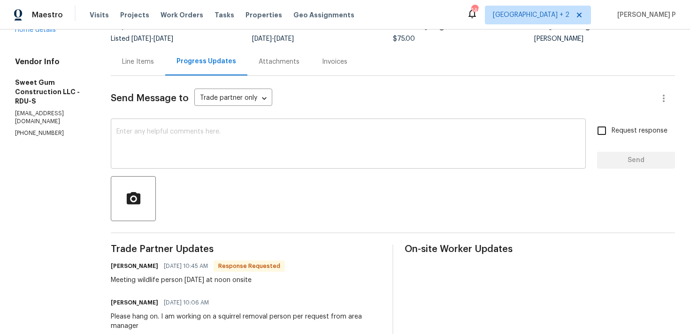
scroll to position [71, 0]
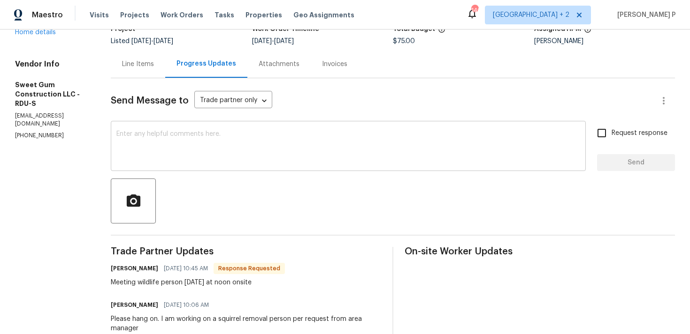
click at [222, 144] on textarea at bounding box center [347, 147] width 463 height 33
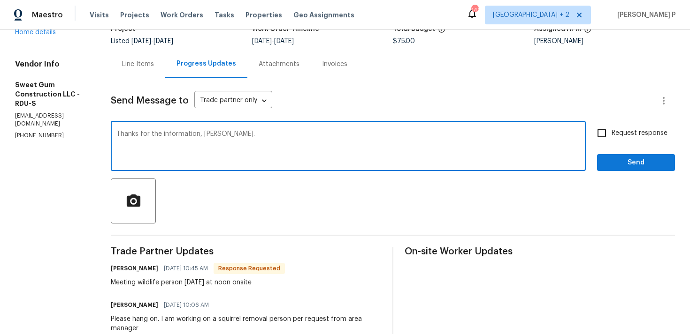
type textarea "Thanks for the information, [PERSON_NAME]."
click at [649, 163] on span "Send" at bounding box center [635, 163] width 63 height 12
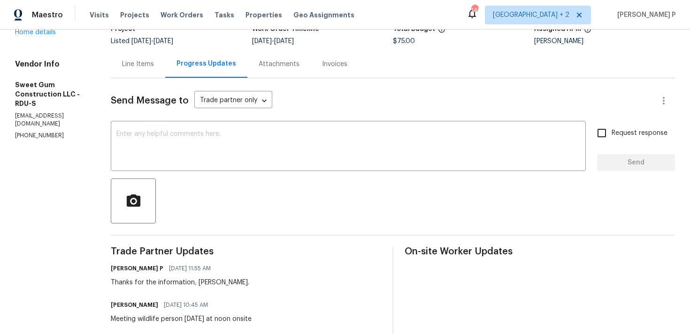
scroll to position [0, 0]
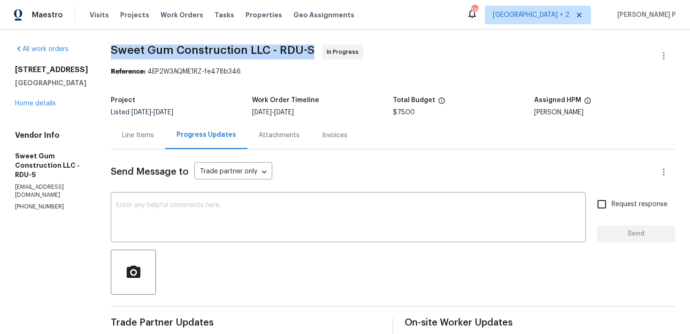
drag, startPoint x: 133, startPoint y: 51, endPoint x: 334, endPoint y: 51, distance: 201.7
click at [334, 51] on span "Sweet Gum Construction LLC - RDU-S In Progress" at bounding box center [381, 56] width 541 height 23
copy span "Sweet Gum Construction LLC - RDU-S"
click at [44, 110] on div "All work orders [STREET_ADDRESS] Home details Vendor Info Sweet Gum Constructio…" at bounding box center [51, 128] width 73 height 167
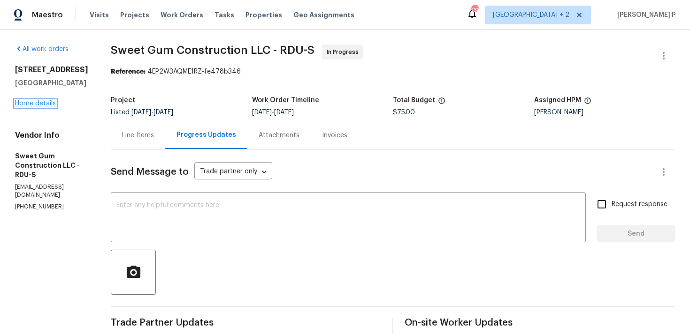
click at [44, 106] on link "Home details" at bounding box center [35, 103] width 41 height 7
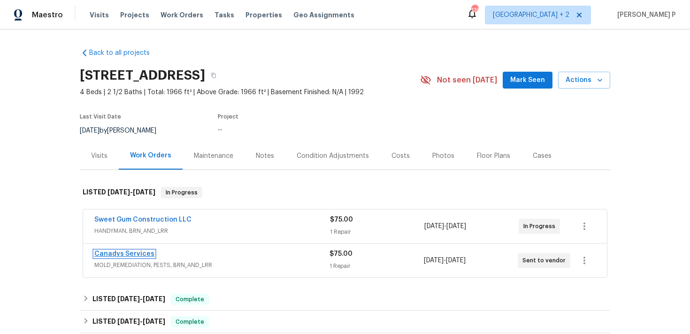
click at [136, 252] on link "Canadys Services" at bounding box center [124, 254] width 60 height 7
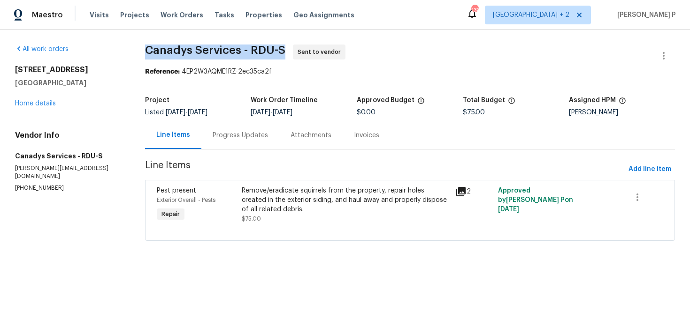
drag, startPoint x: 149, startPoint y: 50, endPoint x: 300, endPoint y: 50, distance: 150.6
click at [300, 50] on span "Canadys Services - RDU-S Sent to vendor" at bounding box center [399, 56] width 508 height 23
copy span "Canadys Services - RDU-S"
click at [35, 104] on link "Home details" at bounding box center [35, 103] width 41 height 7
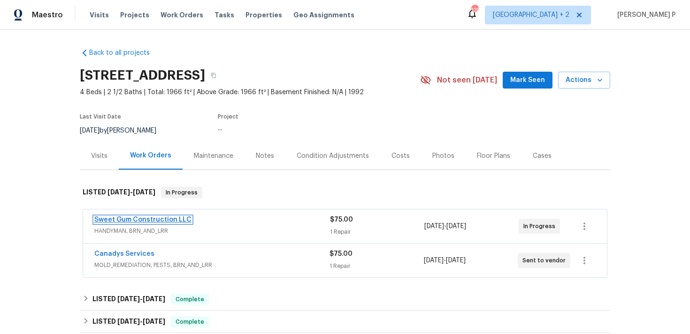
click at [129, 220] on link "Sweet Gum Construction LLC" at bounding box center [142, 220] width 97 height 7
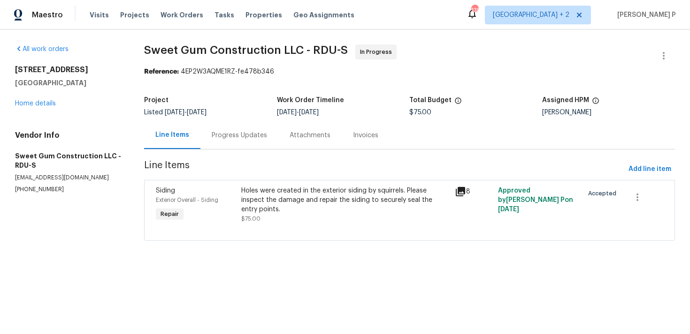
click at [242, 134] on div "Progress Updates" at bounding box center [239, 135] width 55 height 9
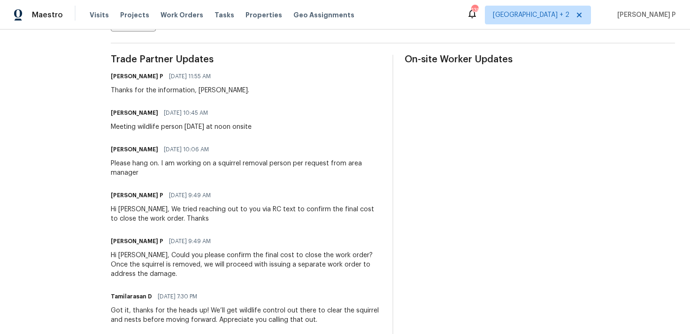
scroll to position [273, 0]
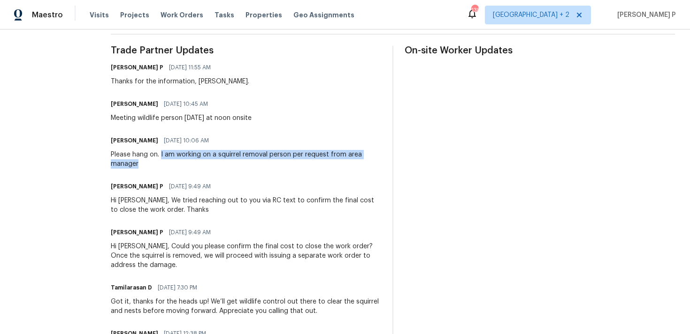
drag, startPoint x: 181, startPoint y: 155, endPoint x: 190, endPoint y: 164, distance: 12.9
click at [190, 164] on div "Please hang on. I am working on a squirrel removal person per request from area…" at bounding box center [246, 159] width 270 height 19
copy div "I am working on a squirrel removal person per request from area manager"
click at [158, 148] on div "Stacey Beakes 09/10/2025 10:06 AM Please hang on. I am working on a squirrel re…" at bounding box center [246, 151] width 270 height 35
drag, startPoint x: 129, startPoint y: 155, endPoint x: 165, endPoint y: 168, distance: 38.6
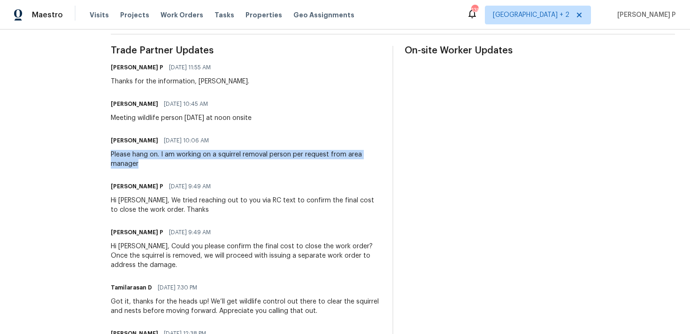
click at [165, 168] on div "All work orders 3300 Mossdale Ave Durham, NC 27707 Home details Vendor Info Swe…" at bounding box center [345, 183] width 690 height 853
copy div "Please hang on. I am working on a squirrel removal person per request from area…"
drag, startPoint x: 131, startPoint y: 118, endPoint x: 304, endPoint y: 118, distance: 173.1
click at [304, 118] on div "All work orders 3300 Mossdale Ave Durham, NC 27707 Home details Vendor Info Swe…" at bounding box center [345, 183] width 690 height 853
copy div "Meeting wildlife person on Monday at noon onsite"
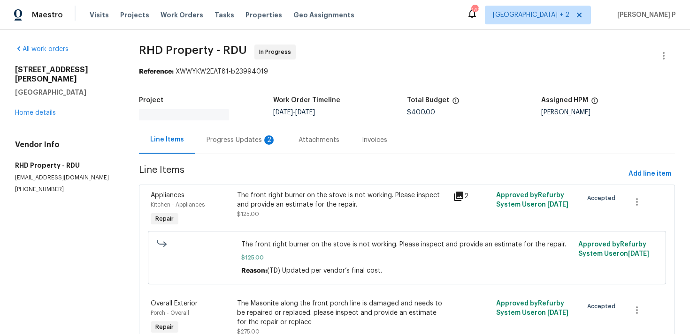
click at [243, 137] on div "Progress Updates 2" at bounding box center [240, 140] width 69 height 9
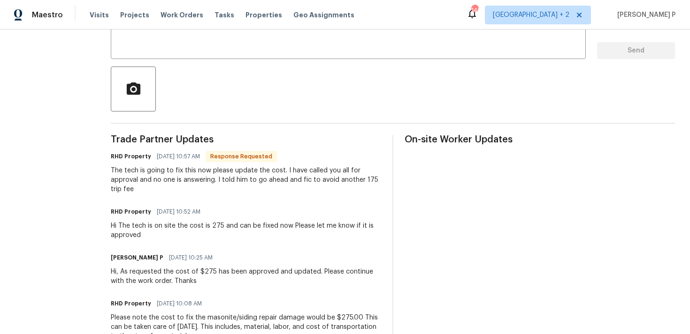
scroll to position [139, 0]
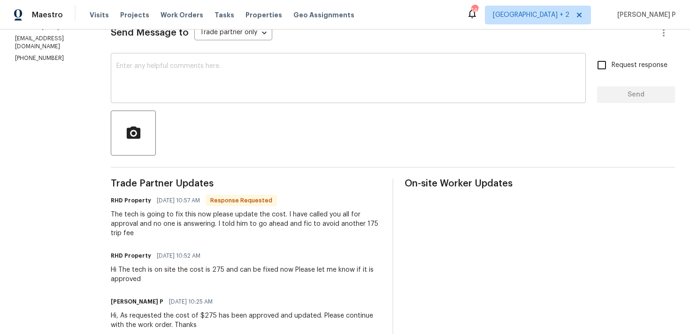
click at [235, 91] on textarea at bounding box center [347, 79] width 463 height 33
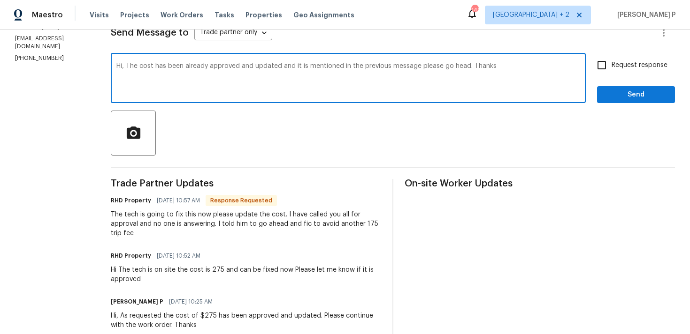
drag, startPoint x: 139, startPoint y: 67, endPoint x: 479, endPoint y: 65, distance: 340.1
click at [479, 65] on textarea "Hi, The cost has been already approved and updated and it is mentioned in the p…" at bounding box center [347, 79] width 463 height 33
type textarea "Hi, The cost has been already approved and updated and it is mentioned in the p…"
click at [605, 67] on input "Request response" at bounding box center [602, 65] width 20 height 20
checkbox input "true"
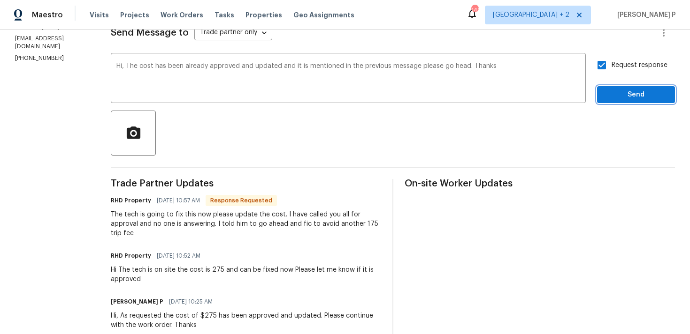
click at [620, 98] on span "Send" at bounding box center [635, 95] width 63 height 12
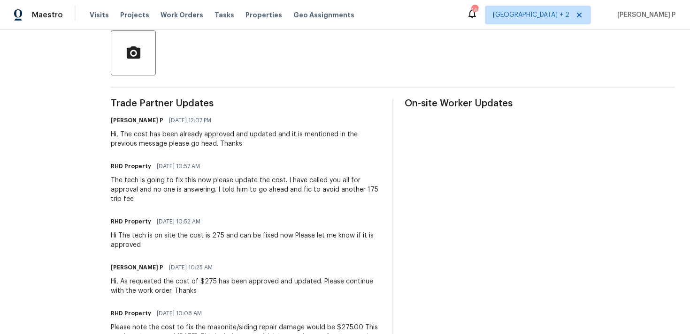
scroll to position [267, 0]
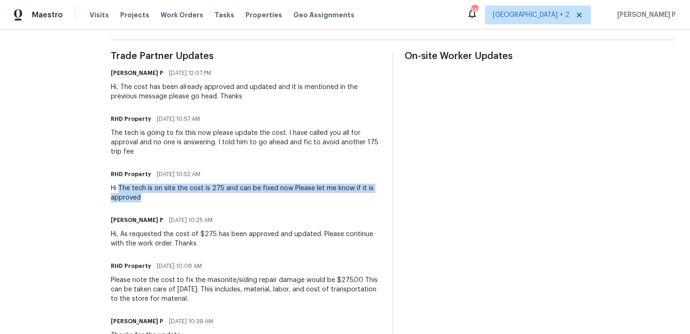
drag, startPoint x: 132, startPoint y: 187, endPoint x: 165, endPoint y: 198, distance: 34.9
click at [165, 198] on div "Hi The tech is on site the cost is 275 and can be fixed now Please let me know …" at bounding box center [246, 193] width 270 height 19
copy div "The tech is on site the cost is 275 and can be fixed now Please let me know if …"
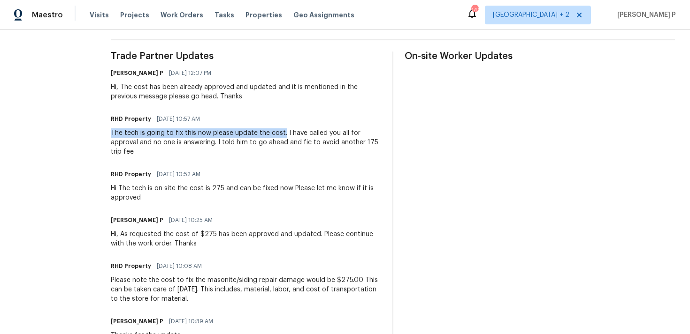
drag, startPoint x: 124, startPoint y: 132, endPoint x: 294, endPoint y: 133, distance: 170.3
click at [294, 133] on div "The tech is going to fix this now please update the cost. I have called you all…" at bounding box center [246, 143] width 270 height 28
copy div "The tech is going to fix this now please update the cost."
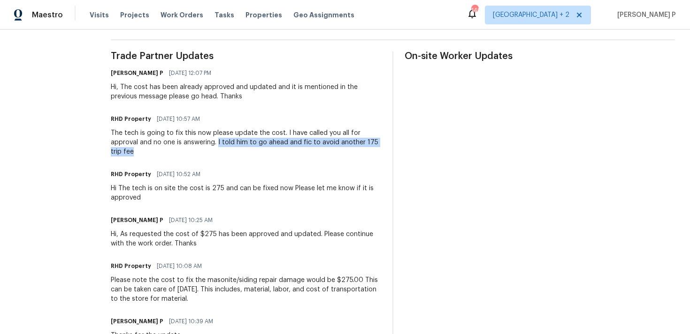
drag, startPoint x: 230, startPoint y: 142, endPoint x: 247, endPoint y: 150, distance: 18.3
click at [247, 150] on div "The tech is going to fix this now please update the cost. I have called you all…" at bounding box center [246, 143] width 270 height 28
copy div "I told him to go ahead and fic to avoid another 175 trip fee"
click at [185, 123] on span "[DATE] 10:57 AM" at bounding box center [178, 118] width 43 height 9
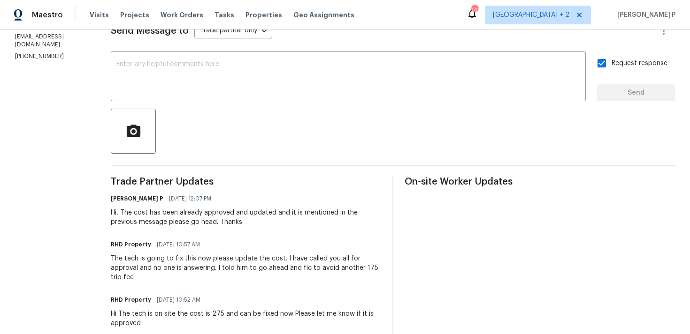
scroll to position [0, 0]
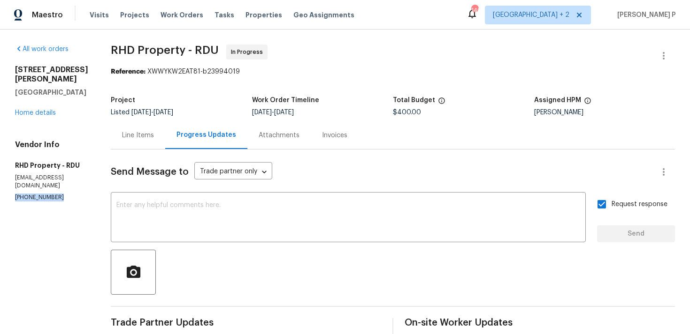
drag, startPoint x: 55, startPoint y: 182, endPoint x: 8, endPoint y: 182, distance: 46.9
copy p "[PHONE_NUMBER]"
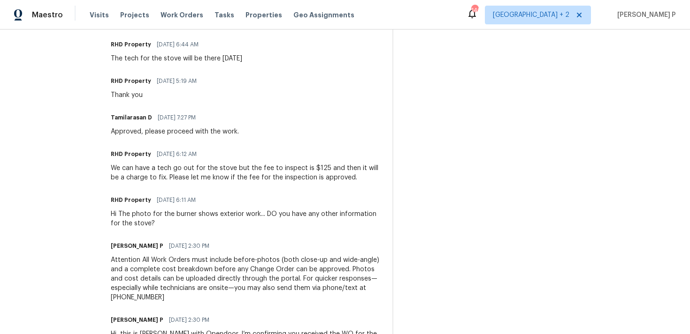
scroll to position [649, 0]
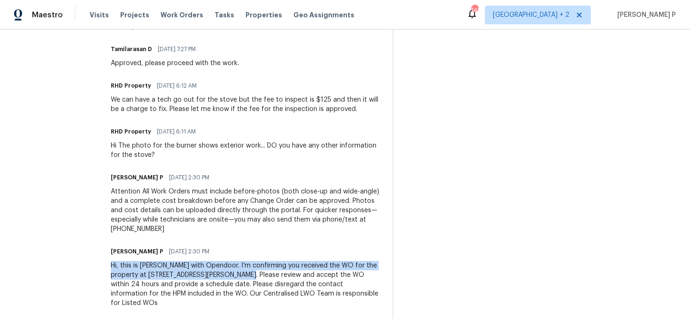
drag, startPoint x: 124, startPoint y: 267, endPoint x: 274, endPoint y: 275, distance: 150.4
click at [274, 275] on div "Hi, this is [PERSON_NAME] with Opendoor. I’m confirming you received the WO for…" at bounding box center [246, 284] width 270 height 47
copy div "Hi, this is [PERSON_NAME] with Opendoor. I’m confirming you received the WO for…"
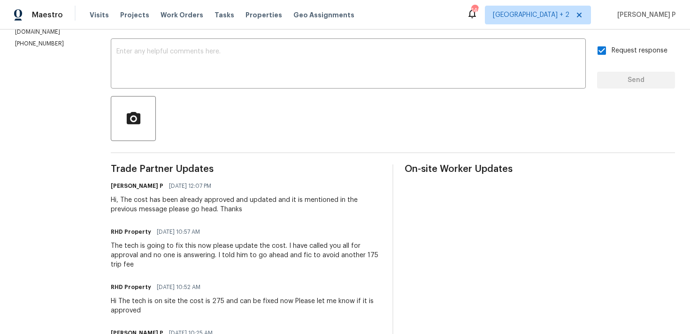
scroll to position [175, 0]
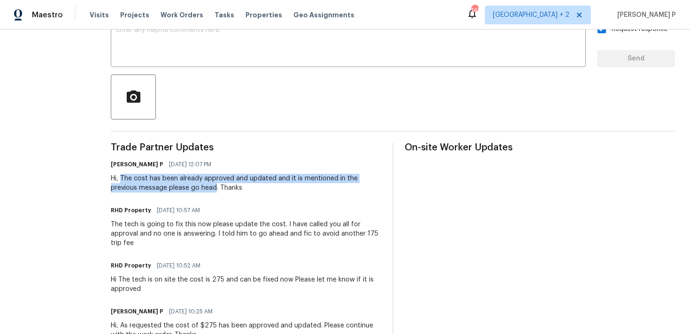
drag, startPoint x: 133, startPoint y: 179, endPoint x: 228, endPoint y: 188, distance: 94.7
click at [228, 188] on div "Hi, The cost has been already approved and updated and it is mentioned in the p…" at bounding box center [246, 183] width 270 height 19
copy div "The cost has been already approved and updated and it is mentioned in the previ…"
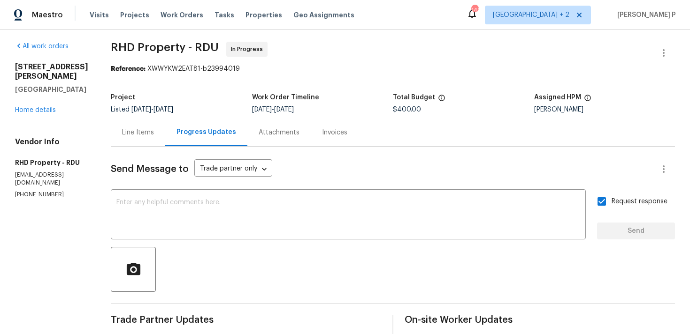
scroll to position [0, 0]
